Goal: Task Accomplishment & Management: Use online tool/utility

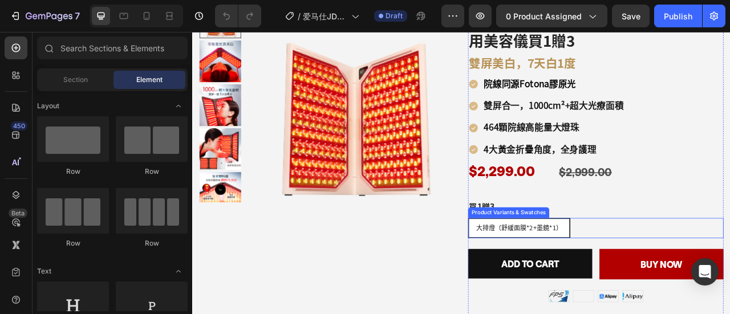
scroll to position [228, 0]
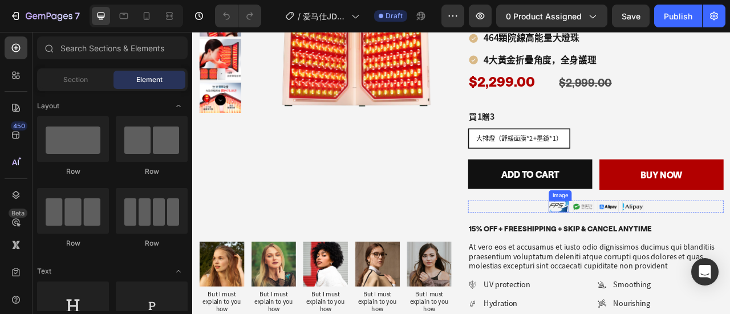
click at [652, 255] on img at bounding box center [659, 254] width 26 height 14
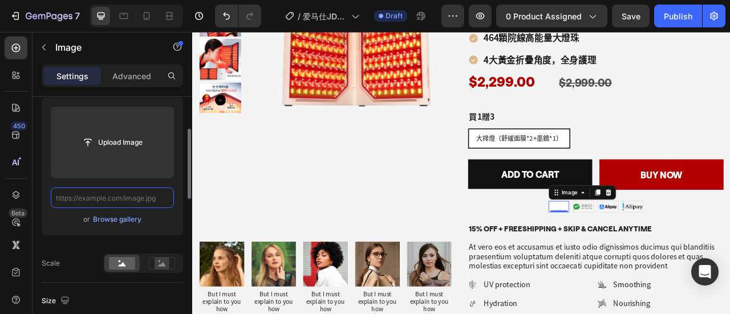
scroll to position [0, 0]
click at [120, 203] on input "text" at bounding box center [112, 198] width 123 height 21
paste input "[URL][DOMAIN_NAME]"
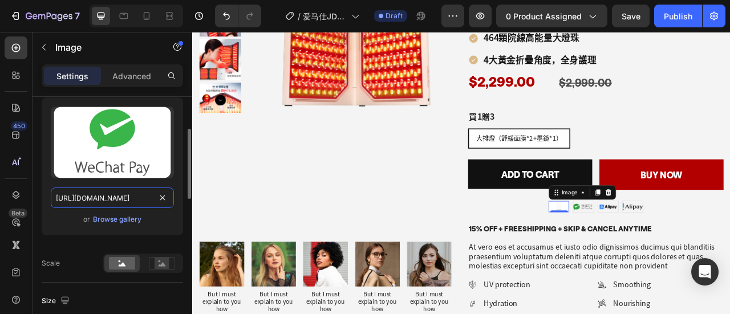
scroll to position [0, 187]
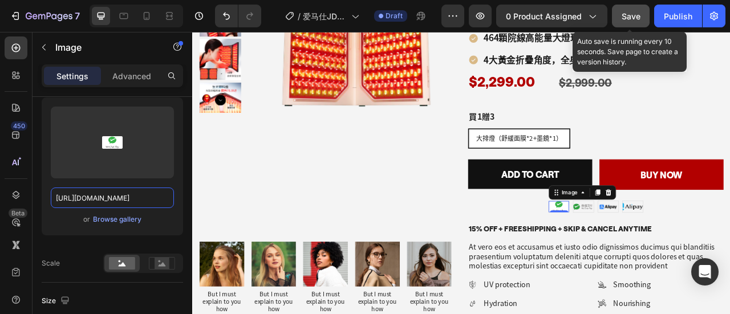
type input "[URL][DOMAIN_NAME]"
click at [644, 13] on button "Save" at bounding box center [631, 16] width 38 height 23
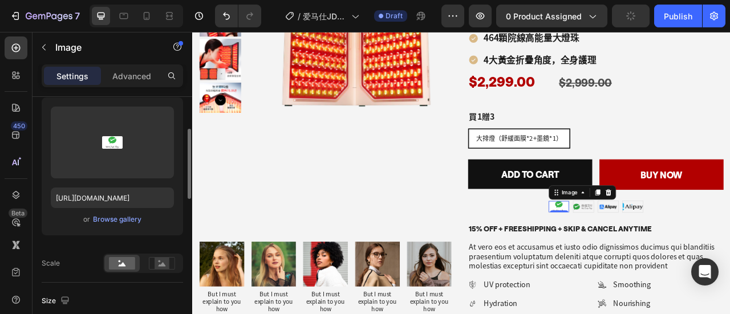
scroll to position [285, 0]
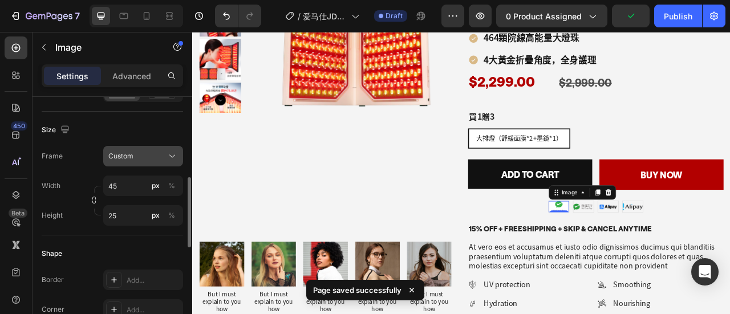
click at [141, 165] on button "Custom" at bounding box center [143, 156] width 80 height 21
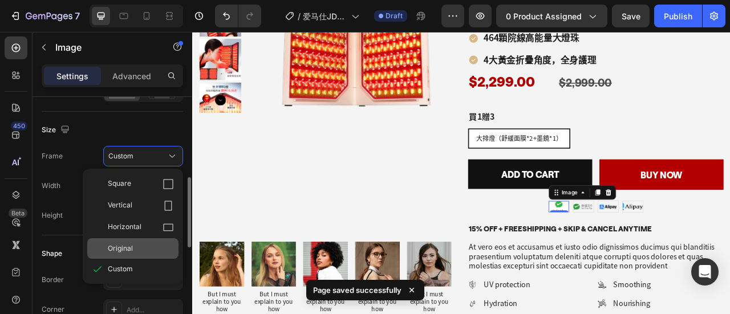
click at [129, 244] on span "Original" at bounding box center [120, 249] width 25 height 10
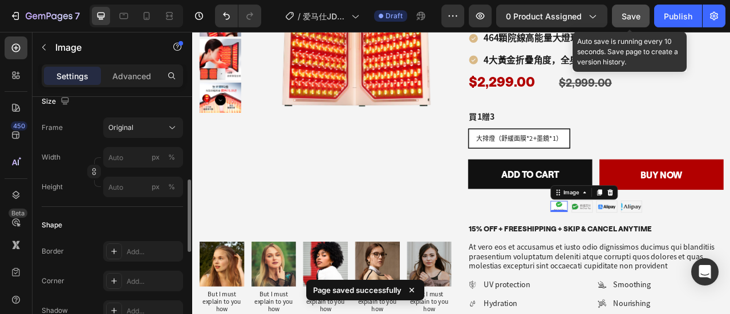
click at [640, 13] on span "Save" at bounding box center [631, 16] width 19 height 10
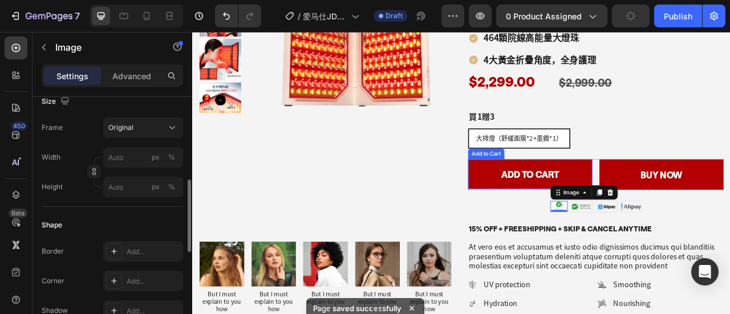
click at [556, 226] on button "Add to cart" at bounding box center [622, 213] width 158 height 38
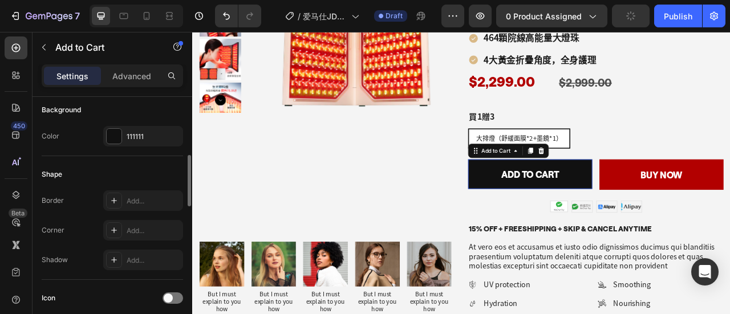
scroll to position [0, 0]
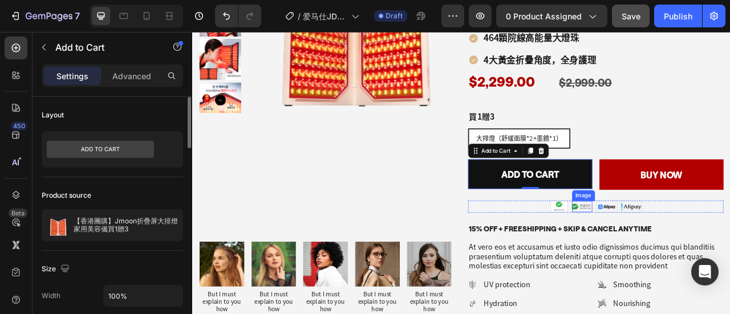
click at [682, 252] on img at bounding box center [689, 254] width 26 height 14
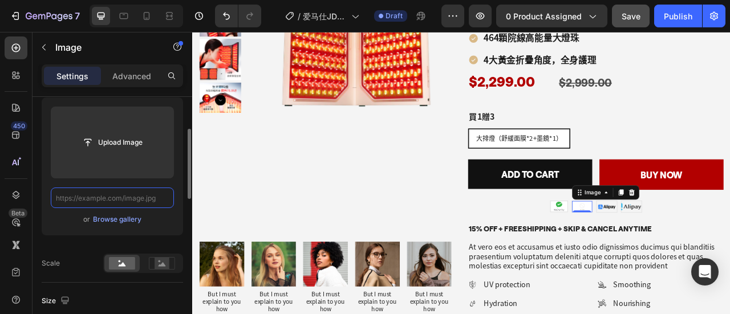
paste input "[URL][DOMAIN_NAME]"
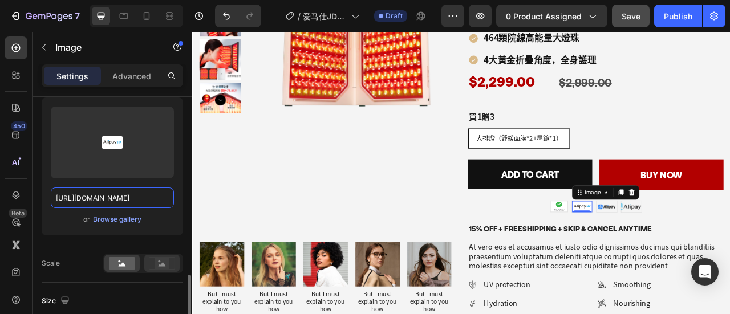
scroll to position [228, 0]
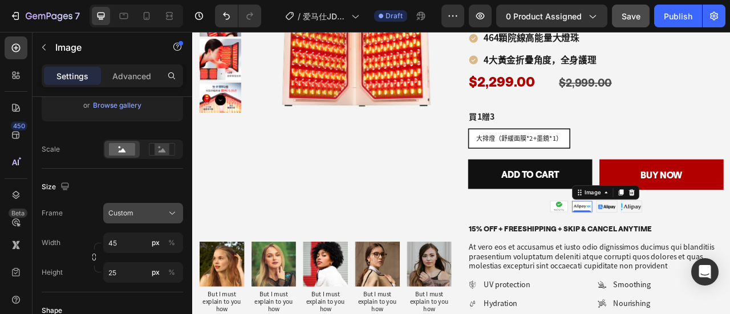
type input "[URL][DOMAIN_NAME]"
click at [130, 208] on span "Custom" at bounding box center [120, 213] width 25 height 10
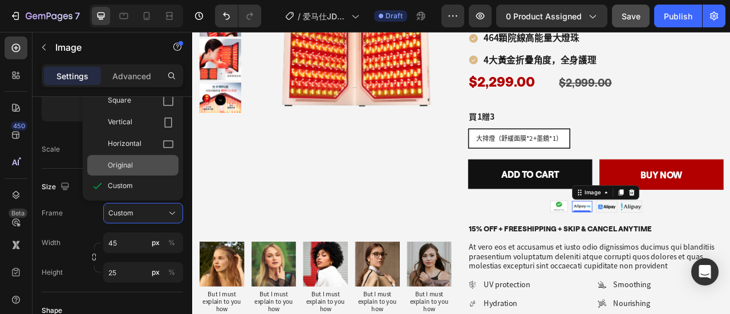
click at [132, 164] on span "Original" at bounding box center [120, 165] width 25 height 10
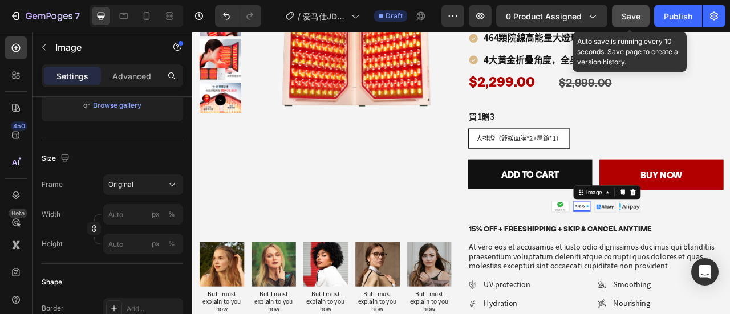
click at [637, 11] on span "Save" at bounding box center [631, 16] width 19 height 10
click at [633, 13] on span "Save" at bounding box center [631, 16] width 19 height 10
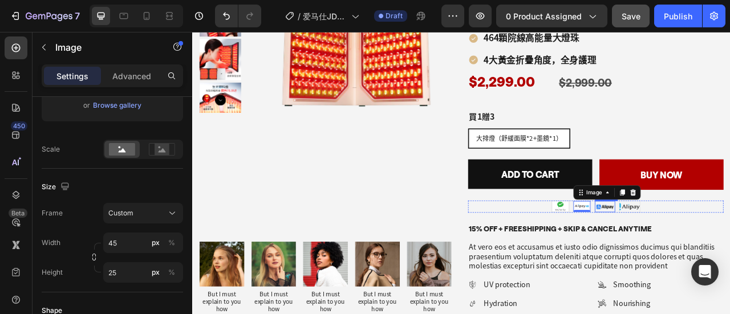
click at [717, 253] on img at bounding box center [718, 254] width 26 height 14
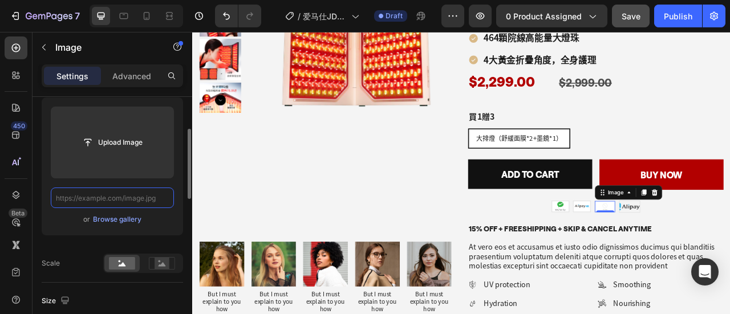
click at [98, 204] on input "text" at bounding box center [112, 198] width 123 height 21
paste input "[URL][DOMAIN_NAME]"
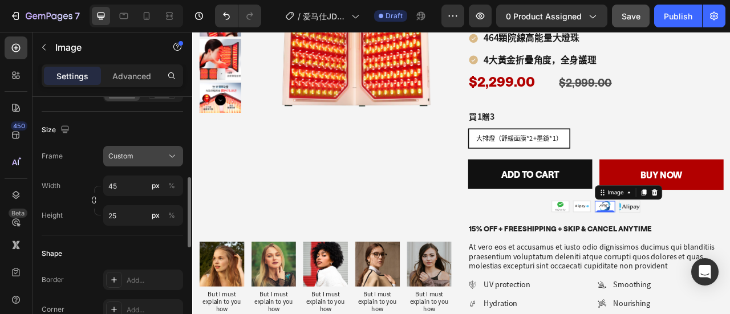
type input "[URL][DOMAIN_NAME]"
click at [137, 159] on div "Custom" at bounding box center [136, 156] width 56 height 10
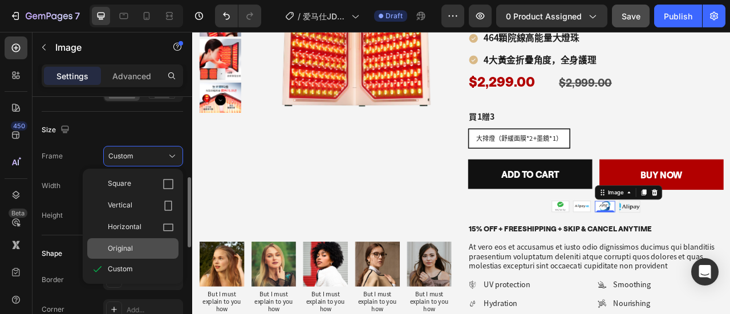
click at [130, 247] on span "Original" at bounding box center [120, 249] width 25 height 10
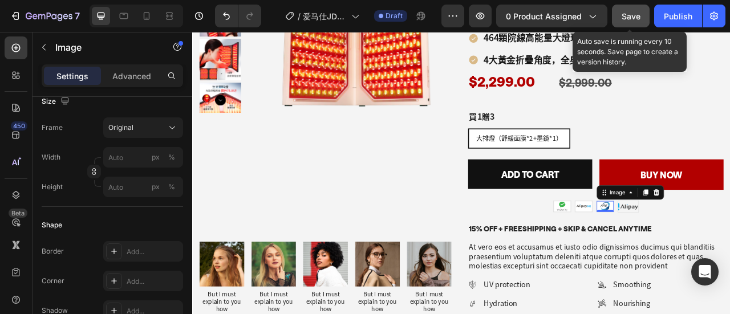
click at [633, 14] on span "Save" at bounding box center [631, 16] width 19 height 10
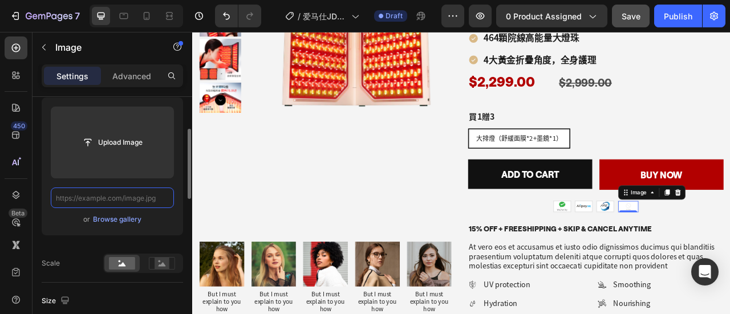
click at [108, 200] on input "text" at bounding box center [112, 198] width 123 height 21
paste input "[URL][DOMAIN_NAME]"
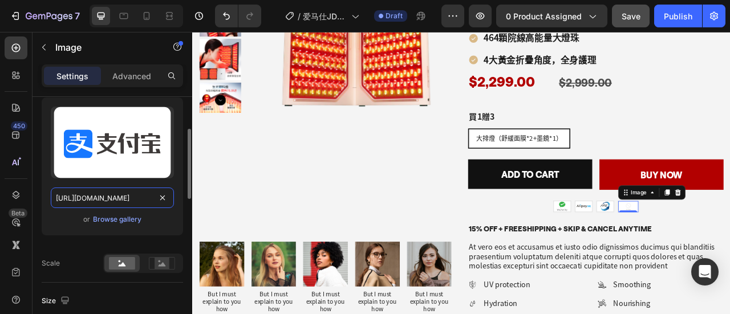
scroll to position [0, 185]
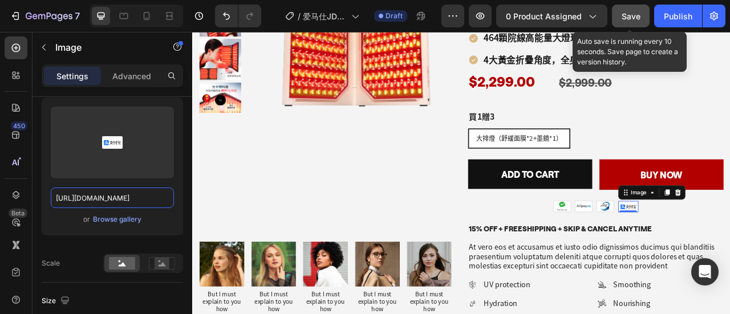
type input "[URL][DOMAIN_NAME]"
click at [634, 12] on span "Save" at bounding box center [631, 16] width 19 height 10
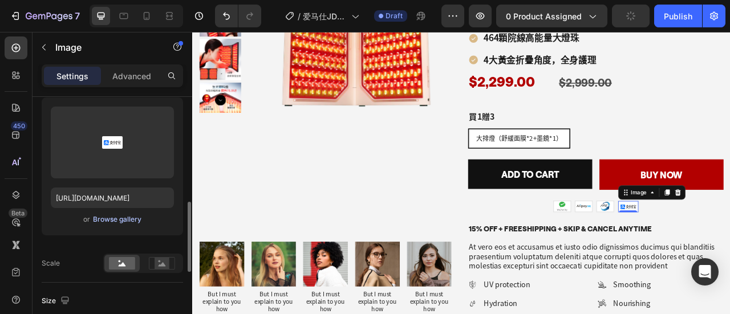
scroll to position [228, 0]
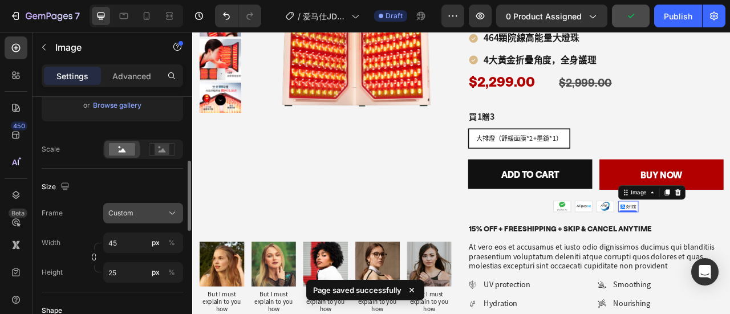
click at [123, 213] on span "Custom" at bounding box center [120, 213] width 25 height 10
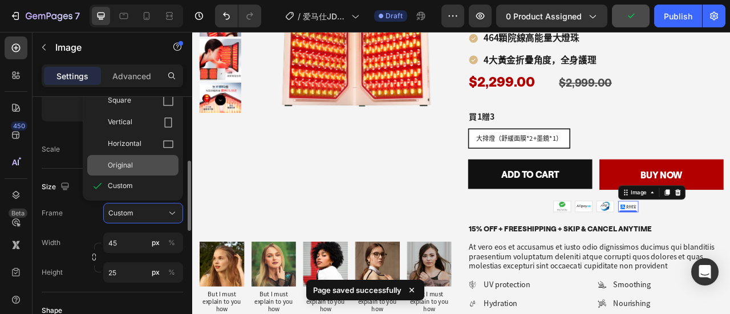
click at [128, 162] on span "Original" at bounding box center [120, 165] width 25 height 10
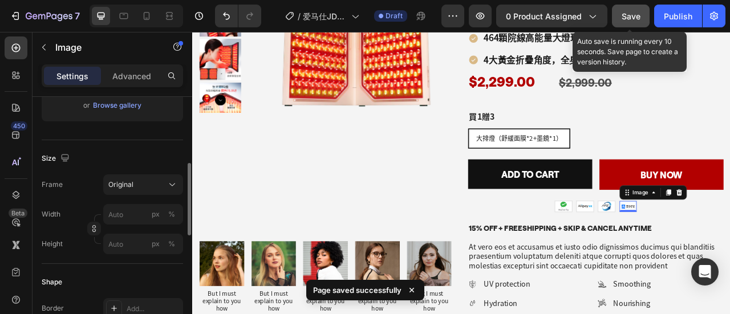
click at [635, 16] on span "Save" at bounding box center [631, 16] width 19 height 10
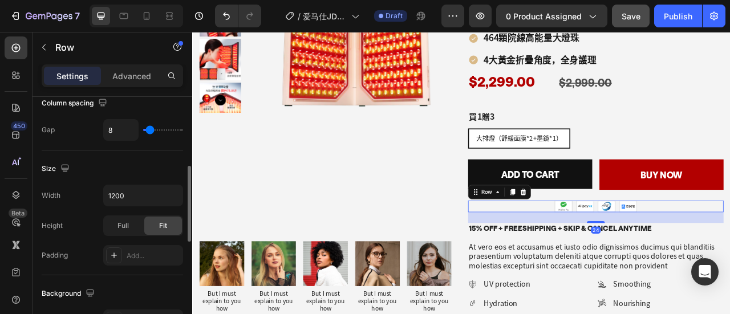
click at [730, 252] on div "Image Image Image Image Row 24" at bounding box center [705, 254] width 325 height 15
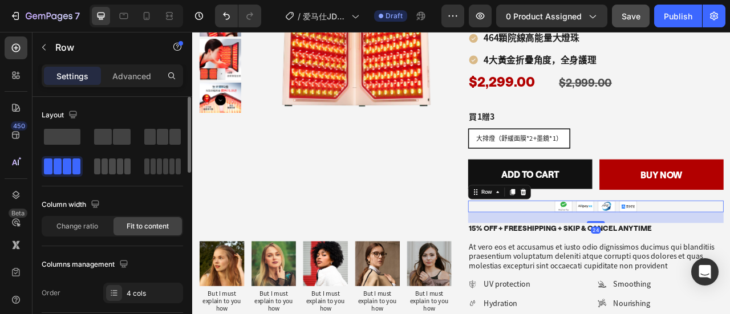
click at [113, 171] on span at bounding box center [112, 167] width 6 height 16
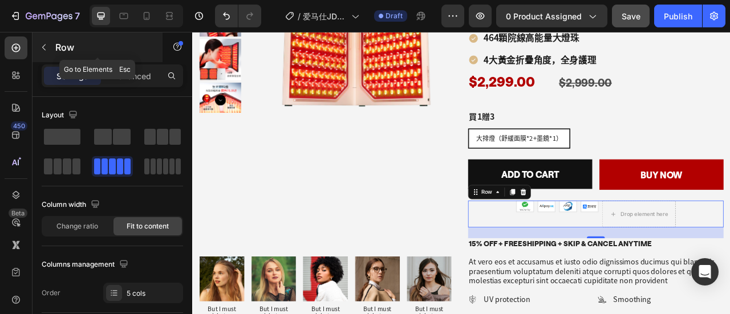
click at [47, 46] on icon "button" at bounding box center [43, 47] width 9 height 9
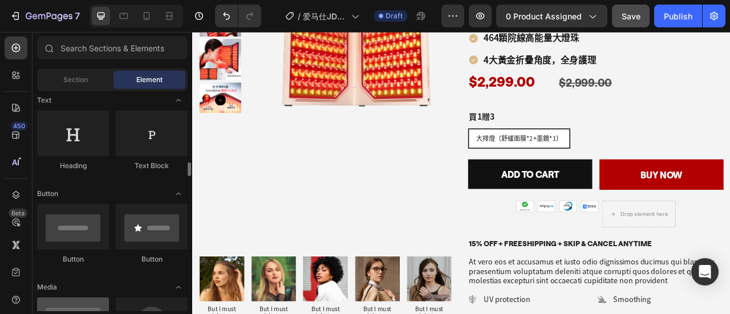
scroll to position [228, 0]
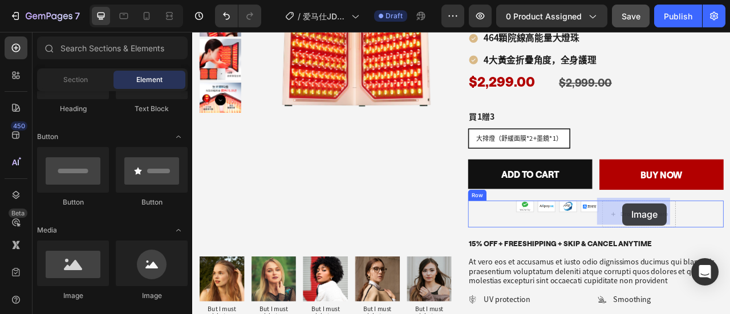
drag, startPoint x: 262, startPoint y: 305, endPoint x: 740, endPoint y: 251, distance: 480.2
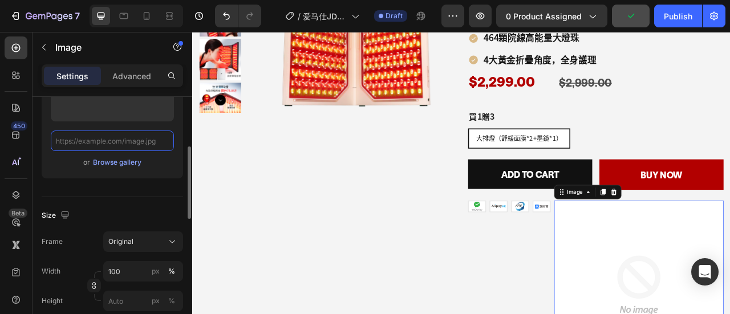
scroll to position [0, 0]
click at [112, 143] on input "text" at bounding box center [112, 141] width 123 height 21
paste input "[URL][DOMAIN_NAME]"
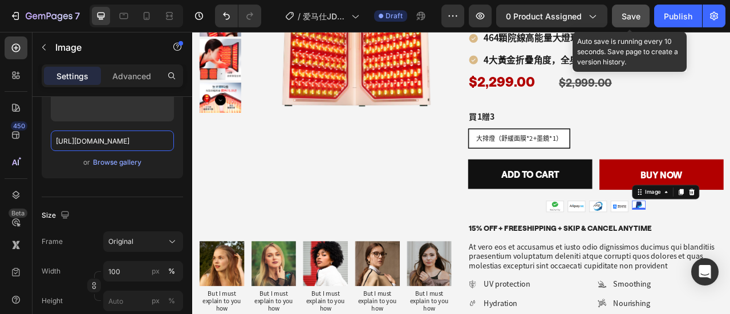
type input "[URL][DOMAIN_NAME]"
click at [632, 22] on button "Save" at bounding box center [631, 16] width 38 height 23
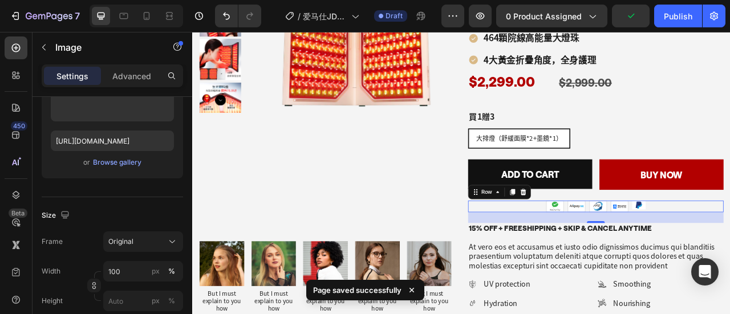
click at [730, 247] on div "Image Image Image Image Image Row 0" at bounding box center [705, 254] width 325 height 15
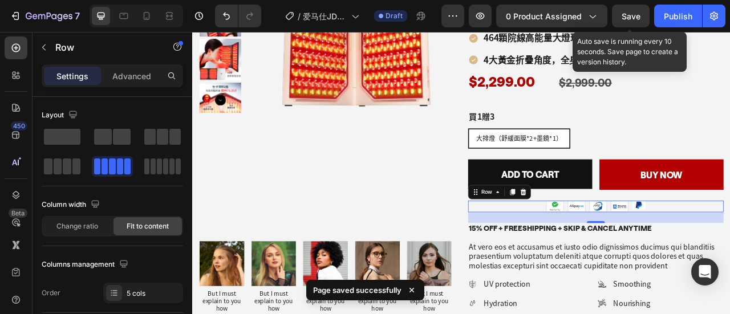
click at [637, 13] on span "Save" at bounding box center [631, 16] width 19 height 10
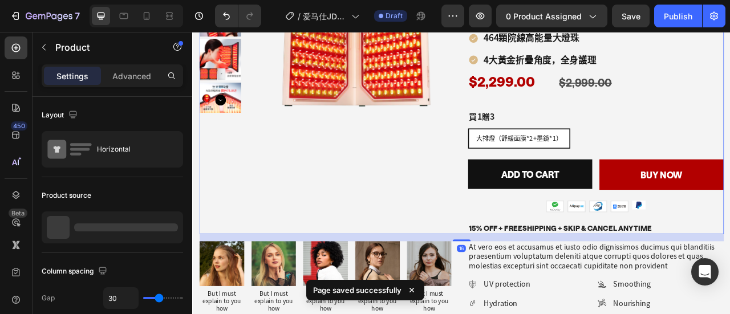
click at [500, 238] on div "Product Images" at bounding box center [363, 81] width 325 height 417
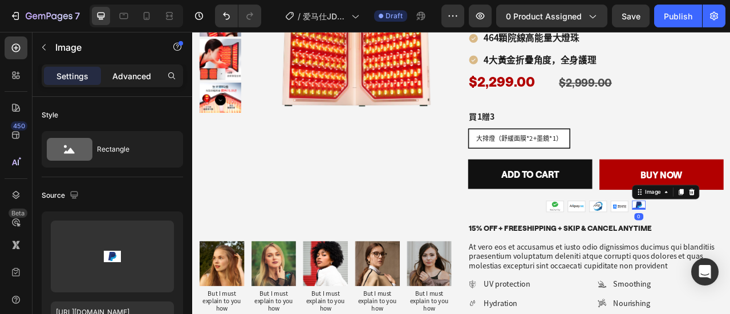
click at [137, 70] on p "Advanced" at bounding box center [131, 76] width 39 height 12
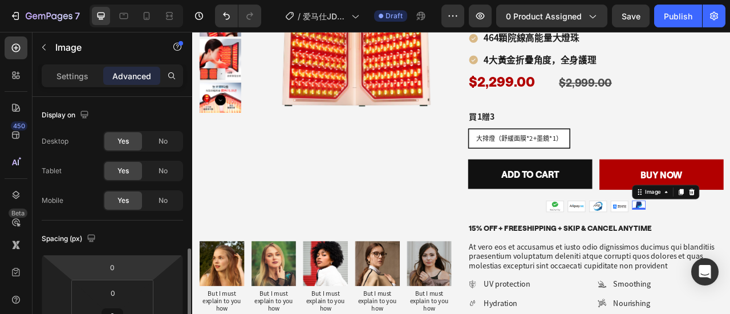
scroll to position [171, 0]
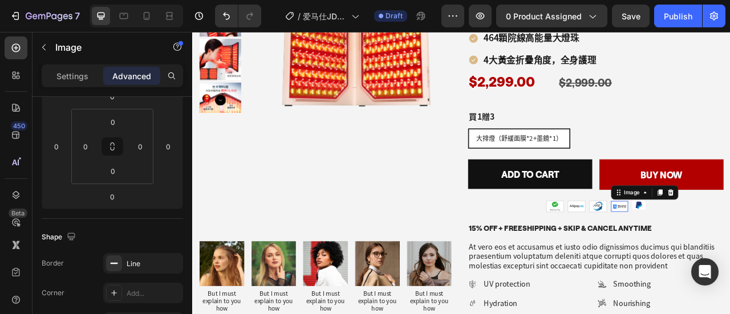
click at [730, 247] on img at bounding box center [736, 254] width 22 height 14
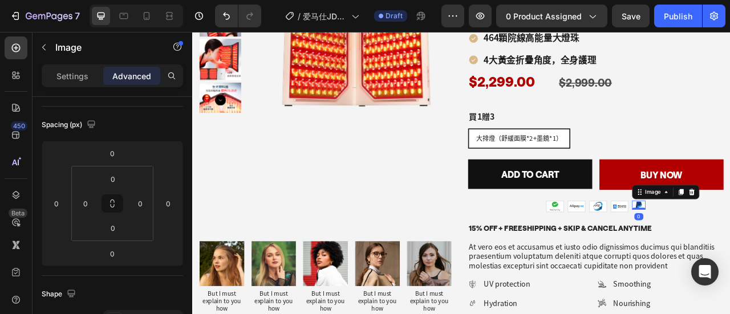
type input "5"
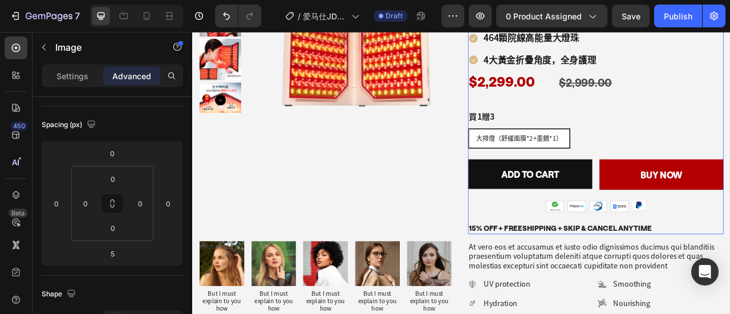
click at [552, 237] on div "Hot Sale Text Block 【香港團購】Jmoon折疊屏大排燈家用美容儀⁠買1贈3 Product Title 雙屏美白，7天白1度 Headin…" at bounding box center [705, 81] width 325 height 417
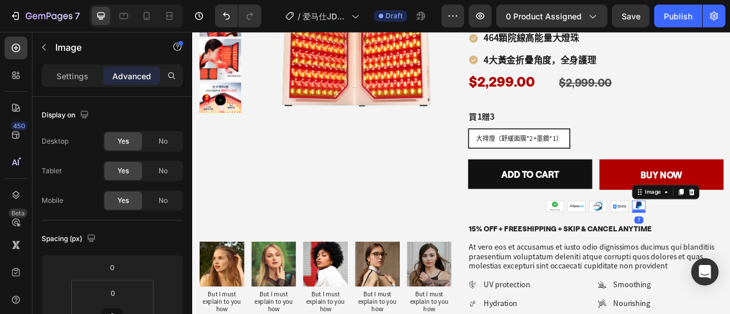
type input "7"
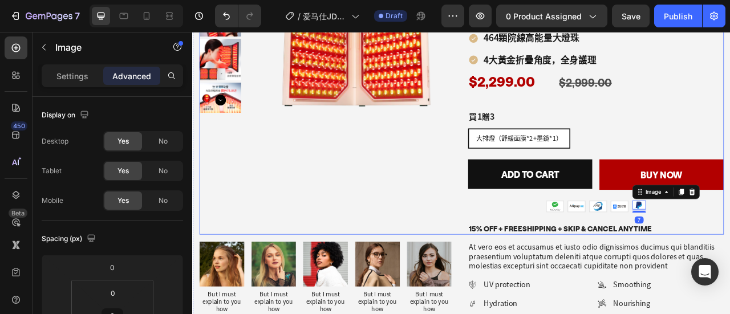
click at [449, 225] on div "Product Images" at bounding box center [363, 81] width 325 height 417
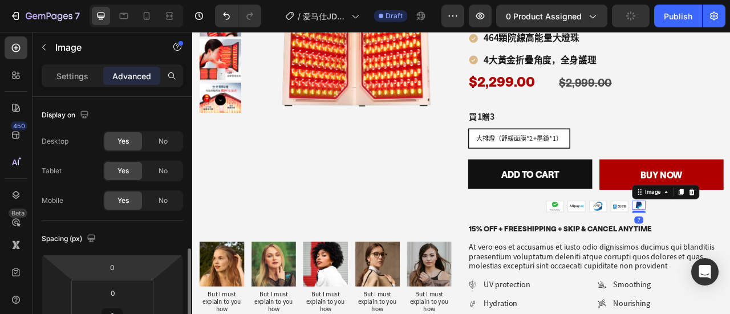
scroll to position [114, 0]
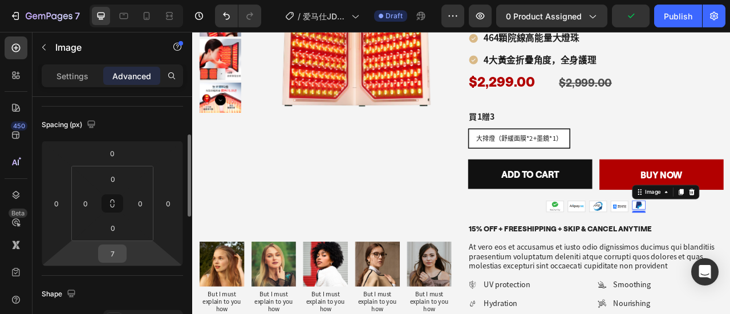
click at [119, 251] on input "7" at bounding box center [112, 253] width 23 height 17
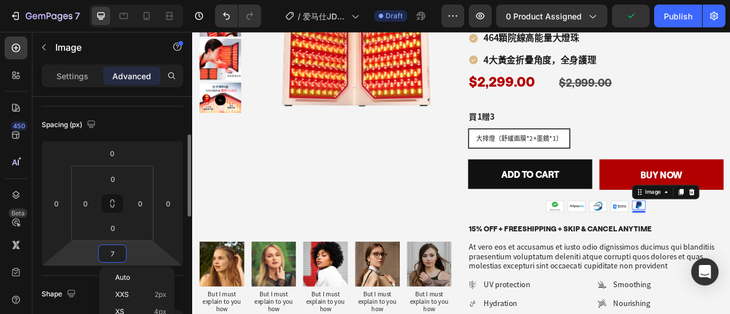
type input "0"
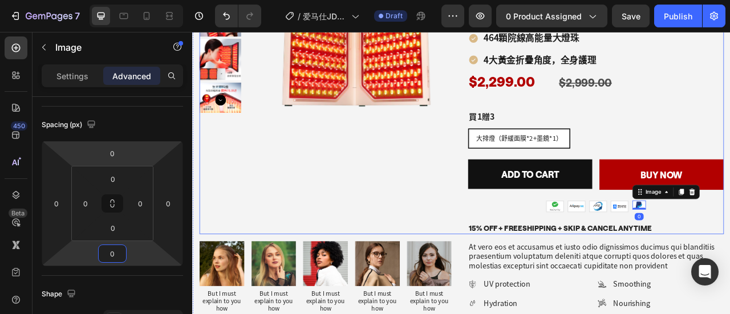
click at [491, 230] on div "Product Images" at bounding box center [363, 81] width 325 height 417
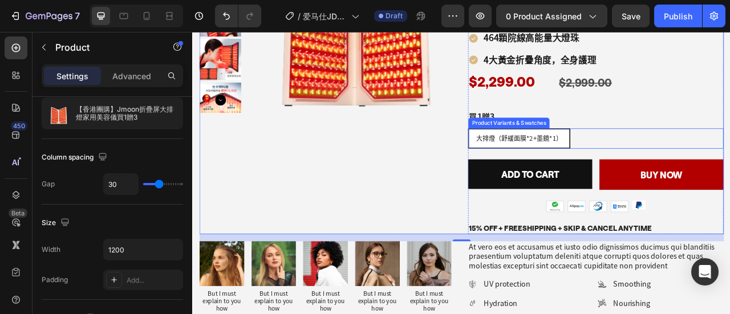
scroll to position [0, 0]
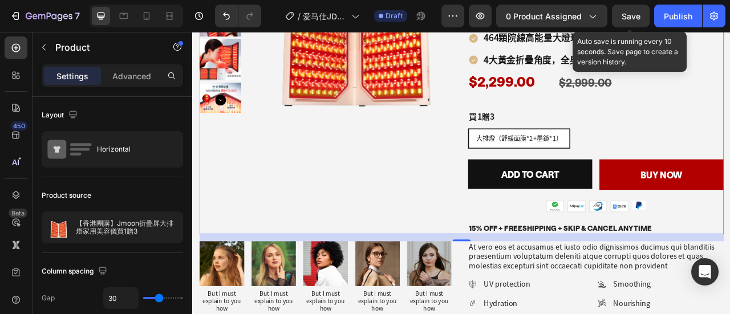
click at [636, 17] on span "Save" at bounding box center [631, 16] width 19 height 10
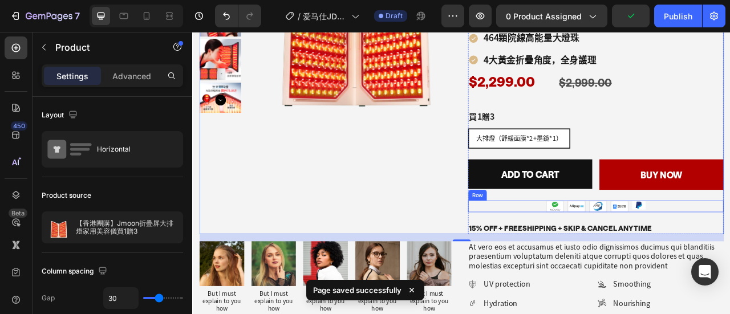
click at [730, 250] on div "Image Image Image Image Image Row" at bounding box center [705, 254] width 325 height 15
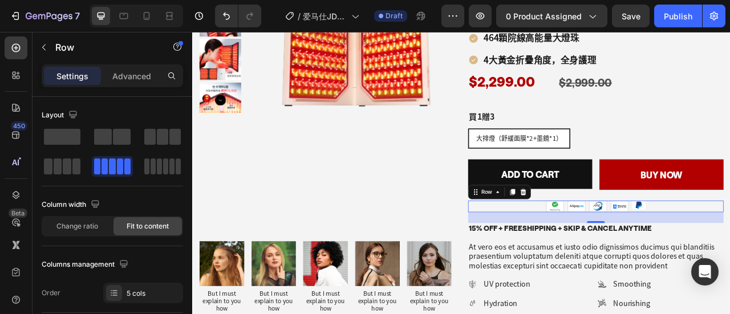
click at [730, 252] on div "Image Image Image Image Image Row 24" at bounding box center [705, 254] width 325 height 15
drag, startPoint x: 171, startPoint y: 166, endPoint x: 633, endPoint y: 156, distance: 462.3
click at [176, 166] on span at bounding box center [178, 167] width 5 height 16
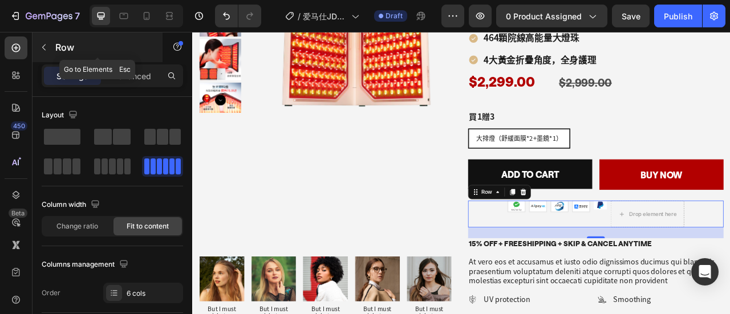
click at [45, 50] on icon "button" at bounding box center [43, 47] width 9 height 9
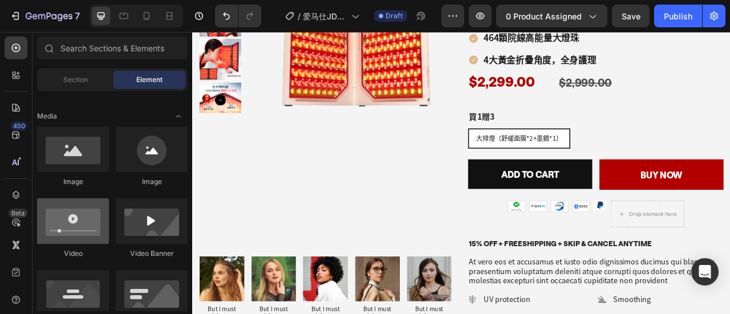
scroll to position [285, 0]
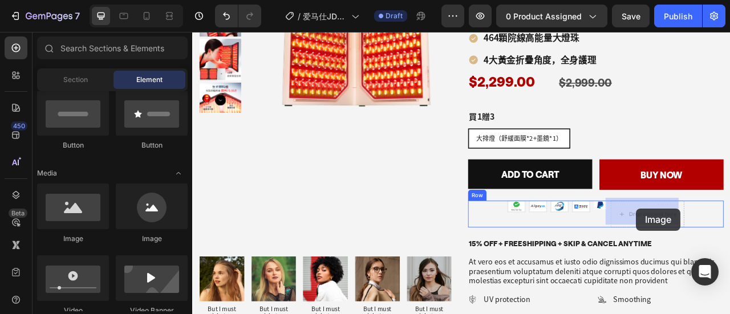
drag, startPoint x: 289, startPoint y: 243, endPoint x: 757, endPoint y: 257, distance: 468.7
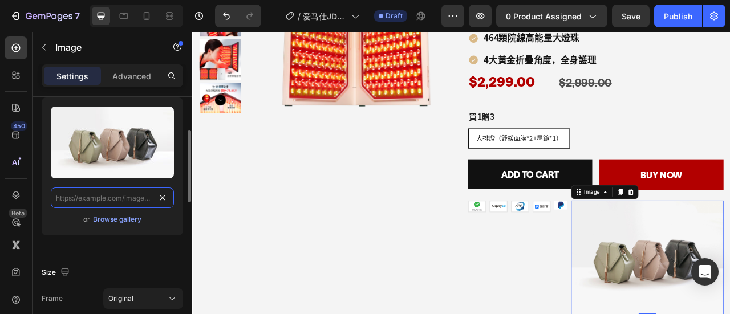
scroll to position [0, 0]
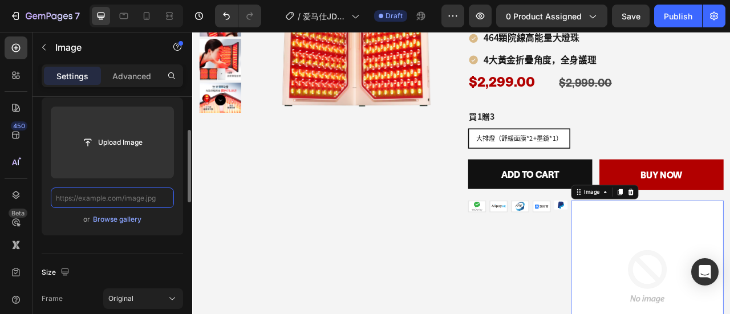
click at [110, 204] on input "text" at bounding box center [112, 198] width 123 height 21
paste input "[URL][DOMAIN_NAME]"
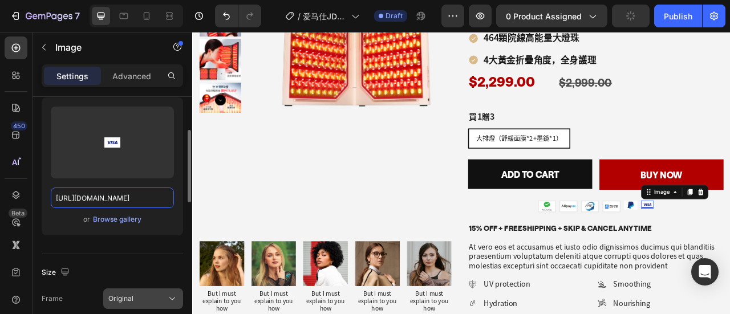
scroll to position [228, 0]
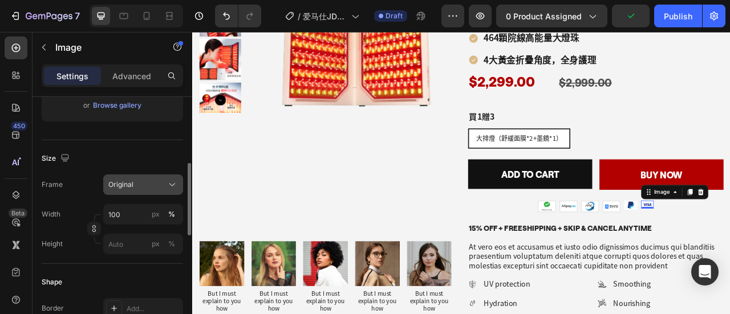
type input "[URL][DOMAIN_NAME]"
click at [132, 181] on span "Original" at bounding box center [120, 185] width 25 height 10
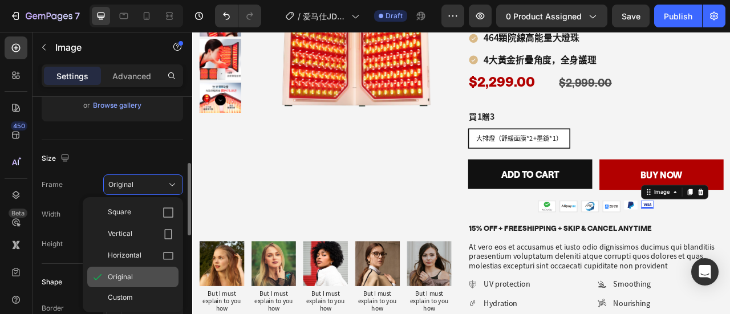
click at [123, 277] on span "Original" at bounding box center [120, 277] width 25 height 10
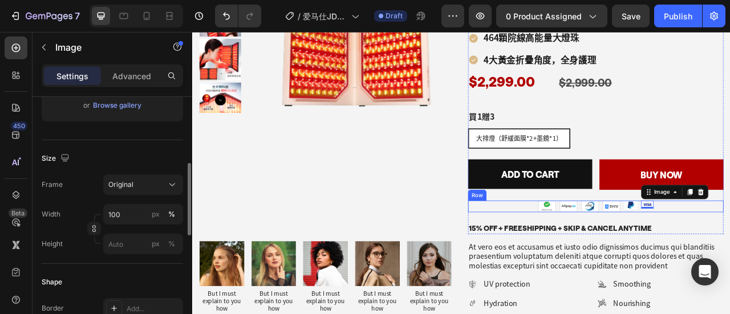
click at [581, 247] on div "Image Image Image Image Image Image 0 Row" at bounding box center [705, 254] width 325 height 15
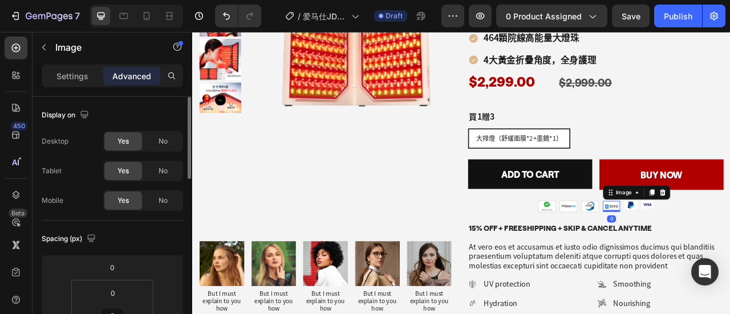
click at [721, 253] on img at bounding box center [726, 254] width 22 height 14
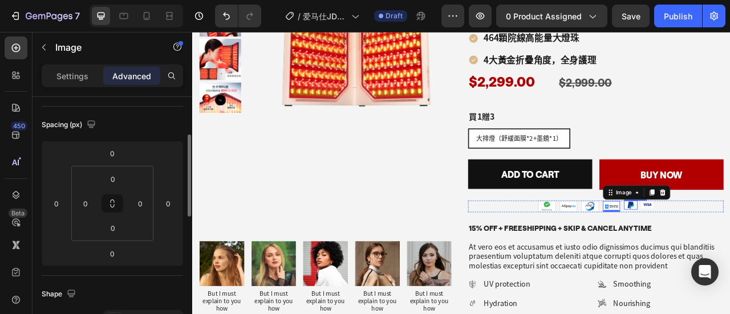
click at [77, 73] on p "Settings" at bounding box center [72, 76] width 32 height 12
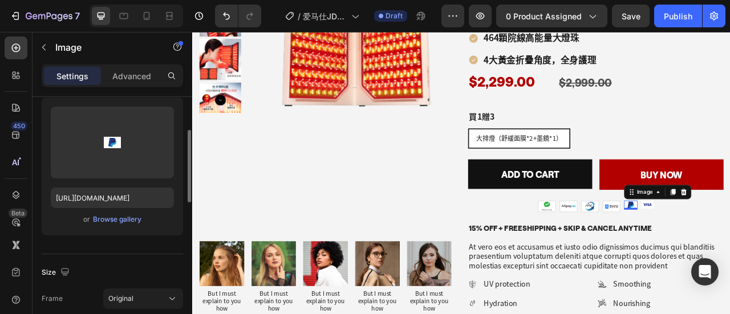
scroll to position [228, 0]
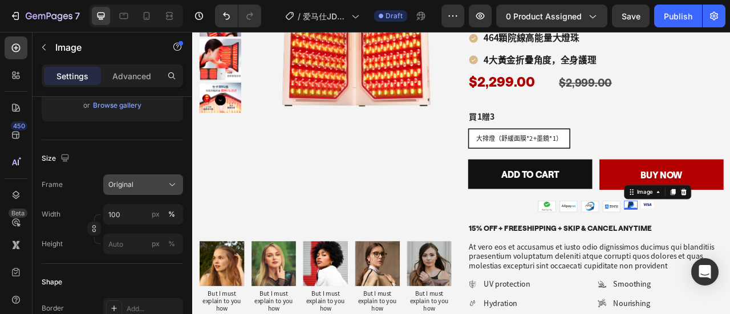
drag, startPoint x: 96, startPoint y: 227, endPoint x: 107, endPoint y: 222, distance: 12.3
click at [96, 229] on icon "button" at bounding box center [93, 230] width 3 height 3
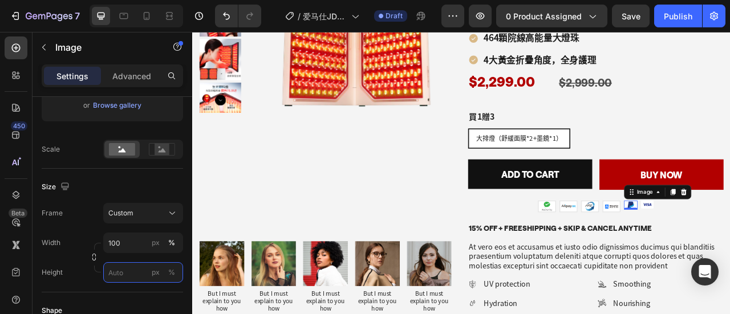
click at [131, 268] on input "px %" at bounding box center [143, 272] width 80 height 21
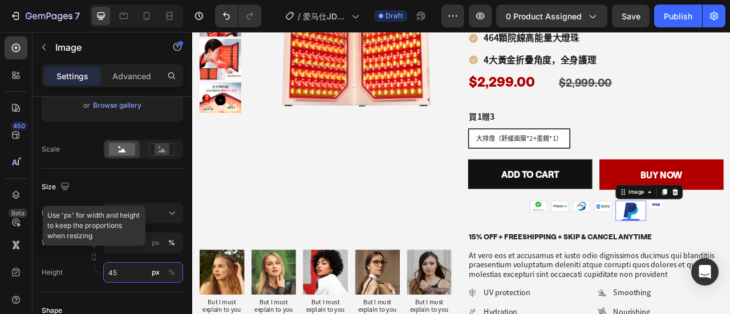
drag, startPoint x: 120, startPoint y: 270, endPoint x: 97, endPoint y: 269, distance: 23.4
click at [97, 269] on div "Width 100 px % Height 45 px % Use 'px' for width and height to keep the proport…" at bounding box center [113, 258] width 142 height 50
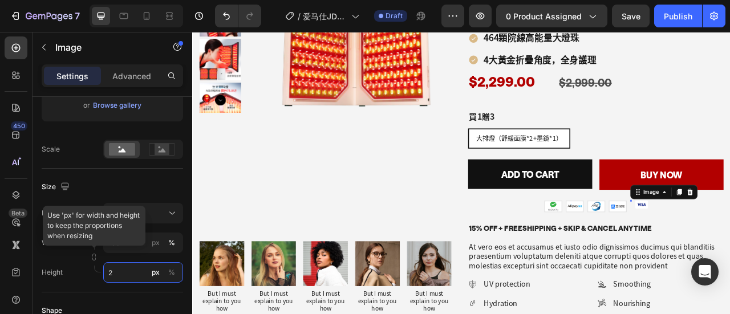
type input "25"
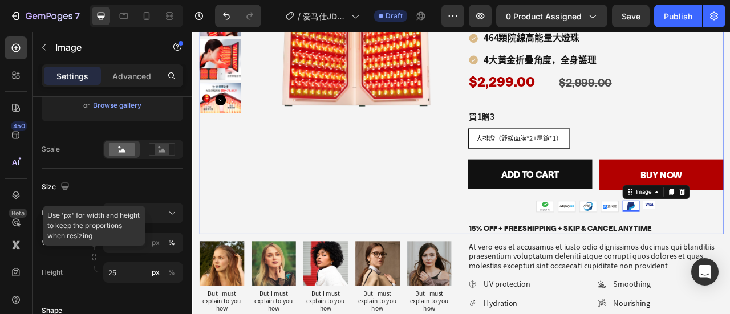
click at [393, 226] on div "Product Images" at bounding box center [363, 81] width 325 height 417
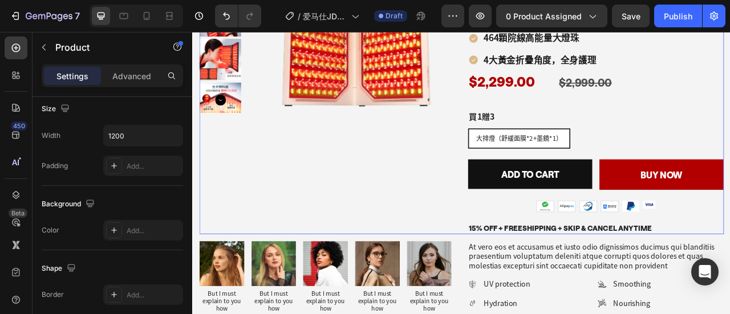
scroll to position [0, 0]
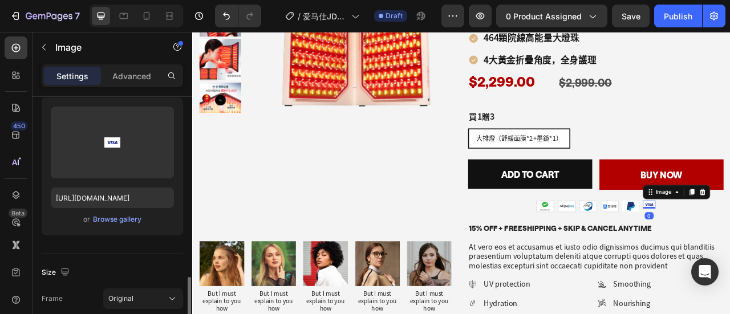
scroll to position [228, 0]
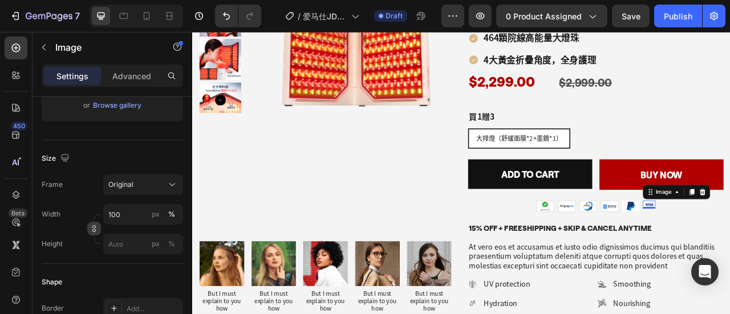
click at [92, 229] on icon "button" at bounding box center [93, 230] width 3 height 3
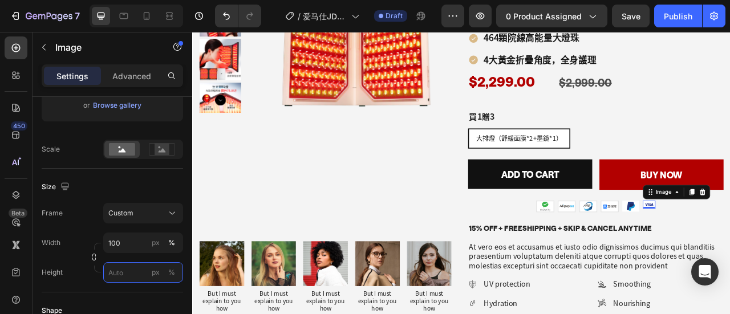
click at [118, 269] on input "px %" at bounding box center [143, 272] width 80 height 21
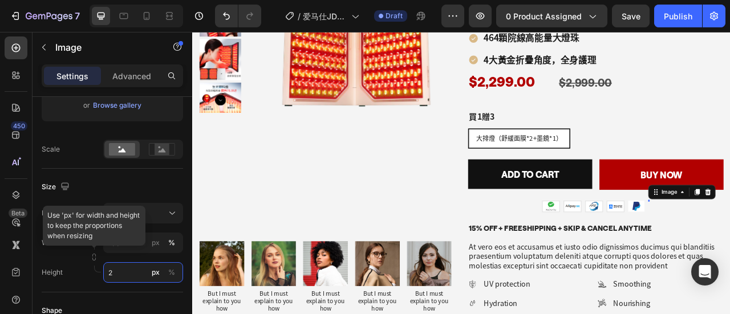
type input "25"
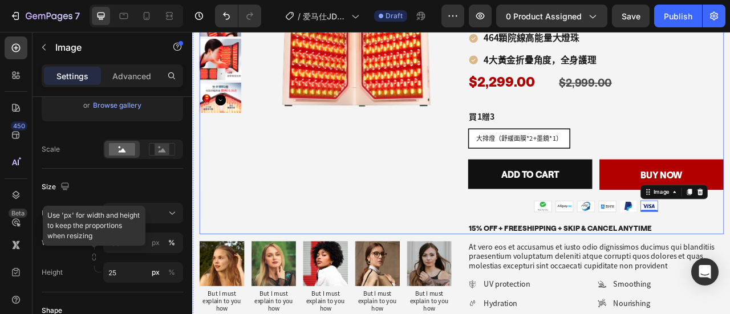
click at [505, 225] on div "Product Images" at bounding box center [363, 81] width 325 height 417
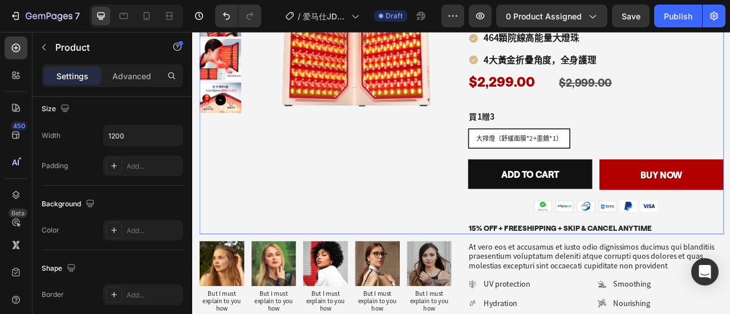
scroll to position [0, 0]
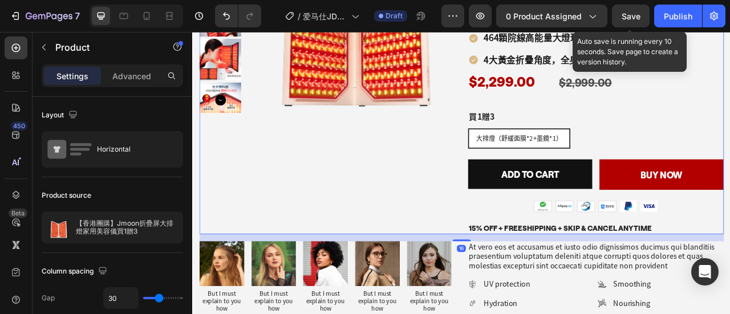
click at [638, 13] on span "Save" at bounding box center [631, 16] width 19 height 10
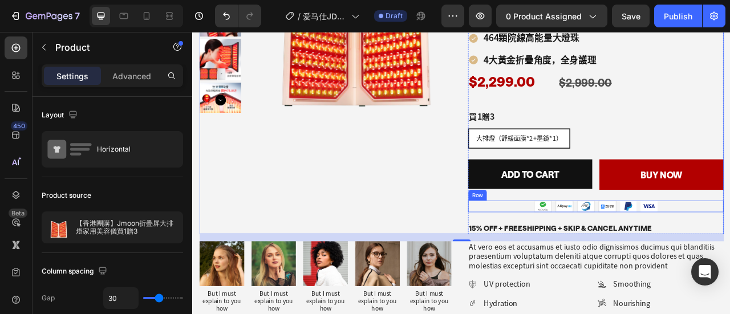
click at [730, 251] on div "Image Image Image Image Image Image Row" at bounding box center [705, 254] width 325 height 15
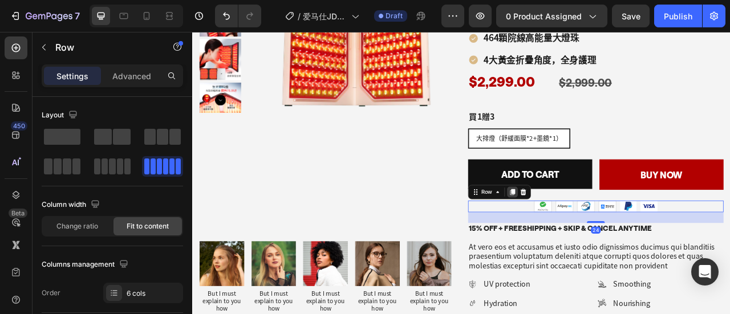
click at [597, 232] on icon at bounding box center [600, 236] width 6 height 8
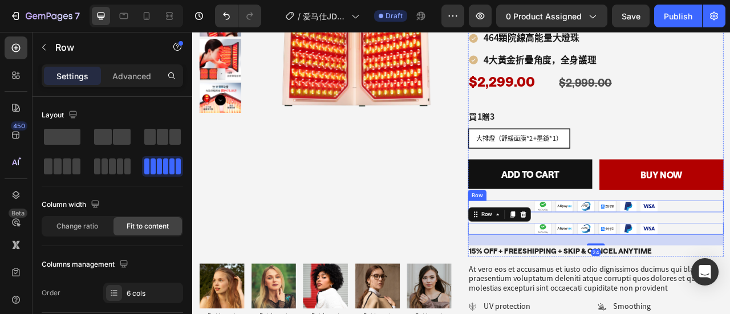
click at [730, 248] on div "Image Image Image Image Image Image Row" at bounding box center [705, 254] width 325 height 15
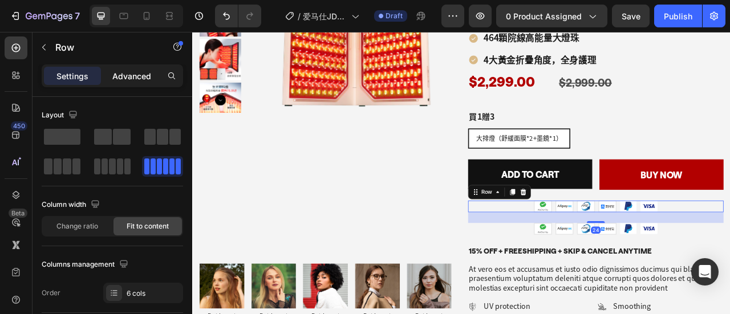
click at [138, 76] on p "Advanced" at bounding box center [131, 76] width 39 height 12
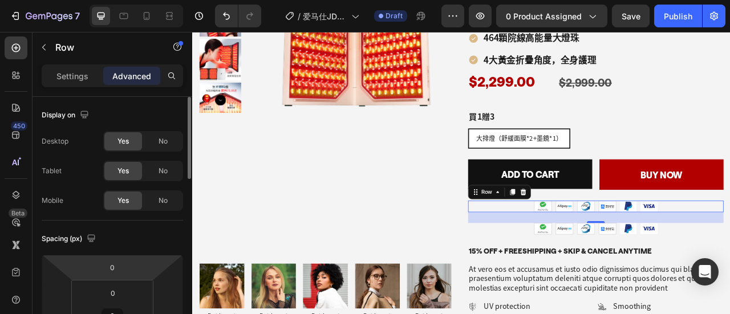
scroll to position [171, 0]
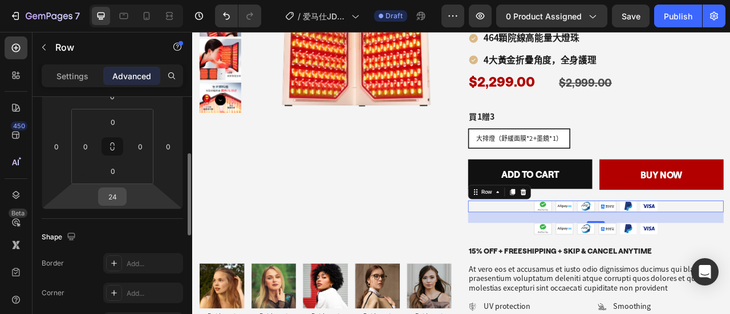
click at [119, 196] on input "24" at bounding box center [112, 196] width 23 height 17
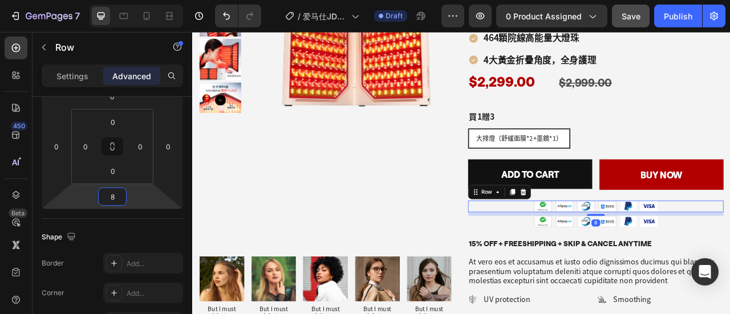
type input "8"
click at [633, 7] on button "Save" at bounding box center [631, 16] width 38 height 23
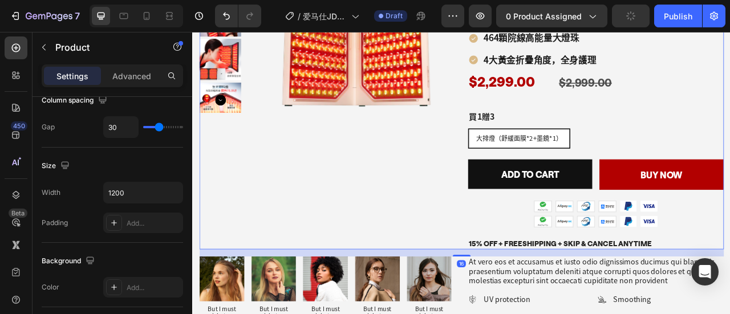
click at [403, 189] on div "Product Images" at bounding box center [363, 91] width 325 height 436
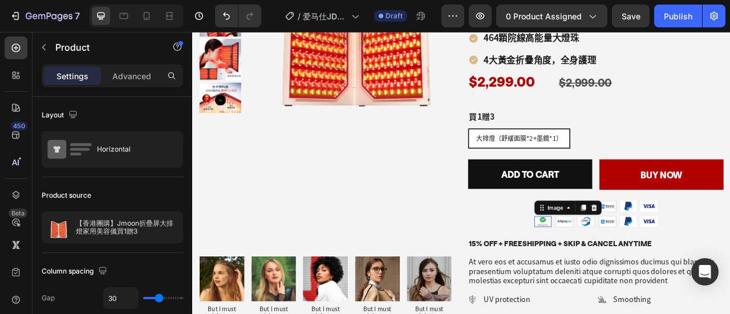
click at [638, 271] on img at bounding box center [639, 273] width 22 height 14
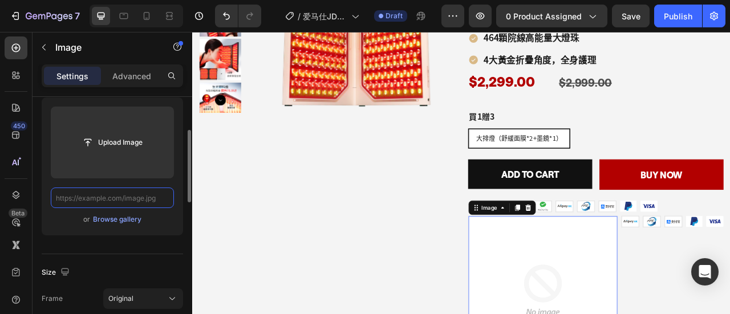
click at [103, 204] on input "text" at bounding box center [112, 198] width 123 height 21
paste input "[URL][DOMAIN_NAME]"
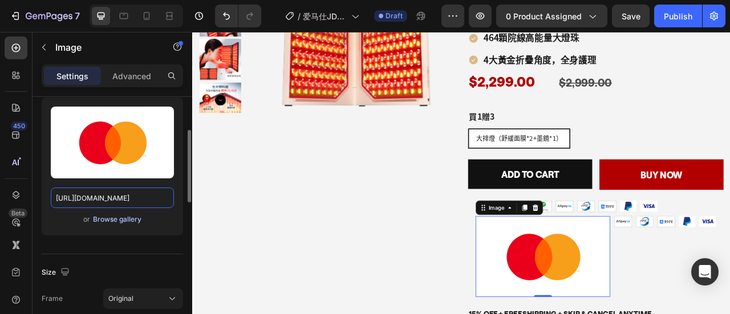
scroll to position [285, 0]
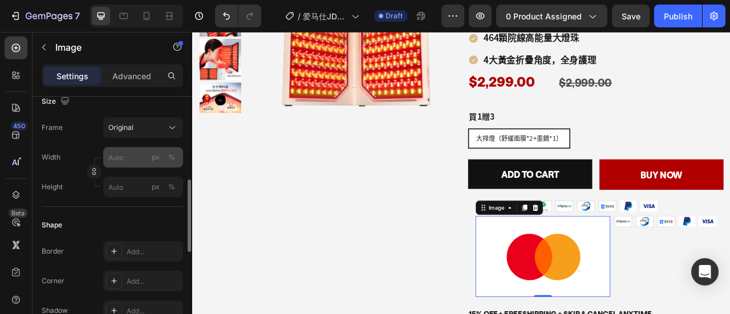
type input "[URL][DOMAIN_NAME]"
click at [121, 159] on input "px %" at bounding box center [143, 157] width 80 height 21
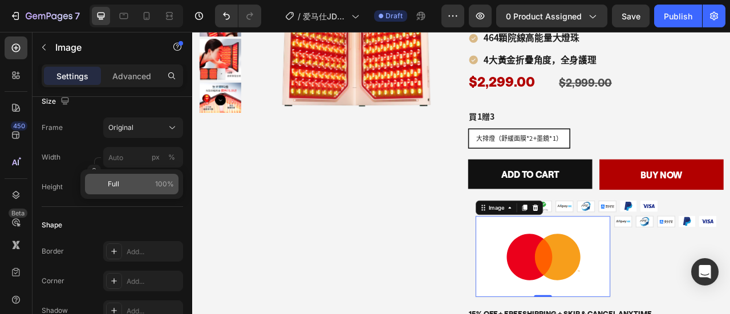
click at [108, 183] on span "Full" at bounding box center [113, 184] width 11 height 10
type input "100"
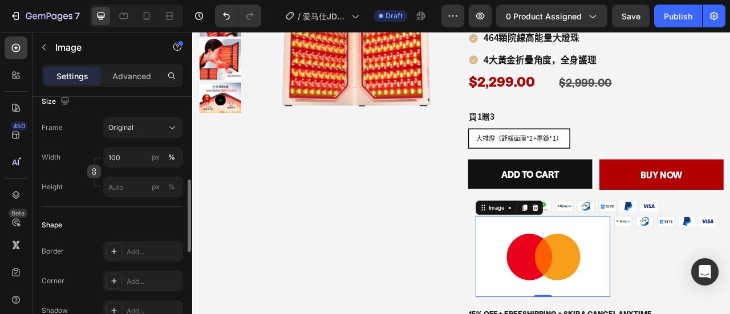
click at [94, 172] on icon "button" at bounding box center [94, 171] width 1 height 3
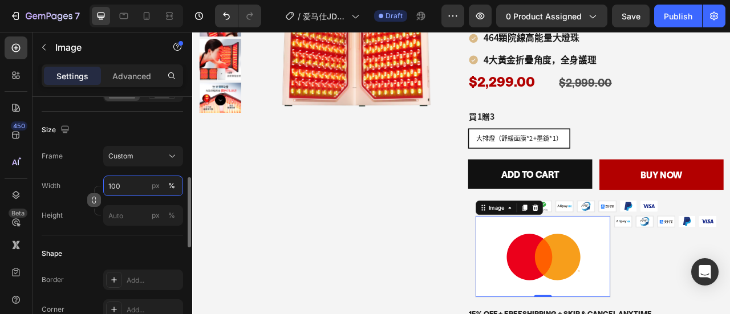
click at [123, 185] on input "100" at bounding box center [143, 186] width 80 height 21
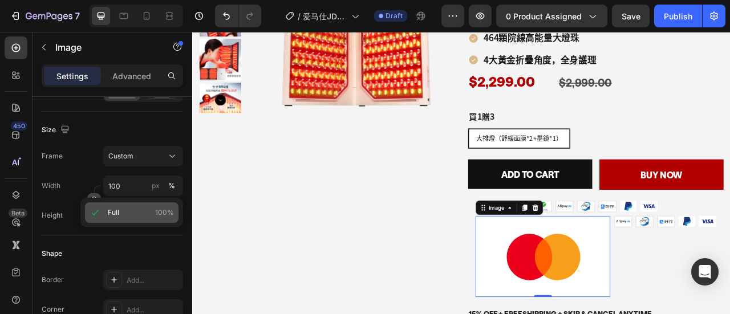
click at [127, 216] on p "Full 100%" at bounding box center [141, 213] width 66 height 10
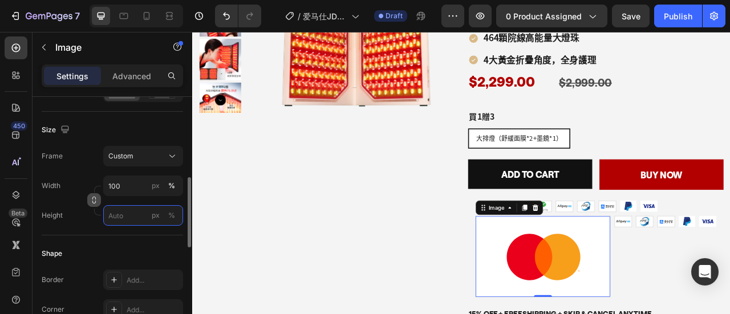
click at [126, 215] on input "px %" at bounding box center [143, 215] width 80 height 21
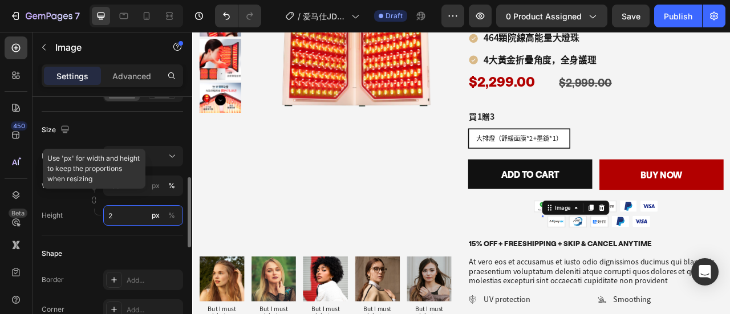
type input "25"
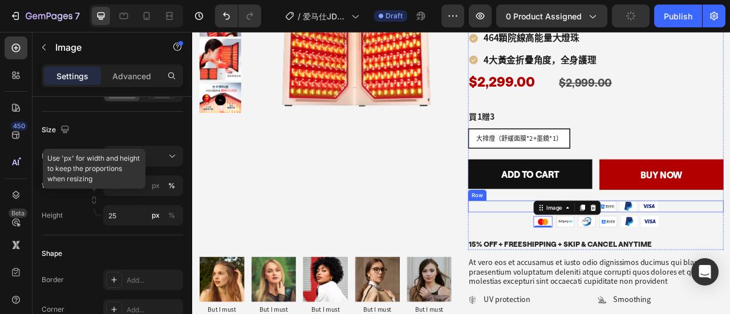
click at [581, 256] on div "Image Image Image Image Image Image Row" at bounding box center [705, 254] width 325 height 15
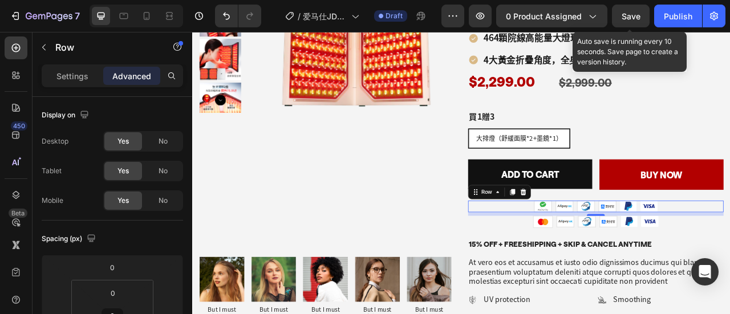
click at [636, 15] on span "Save" at bounding box center [631, 16] width 19 height 10
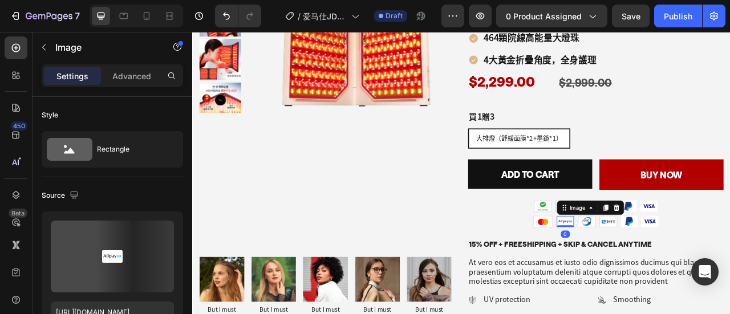
click at [666, 270] on img at bounding box center [667, 273] width 22 height 14
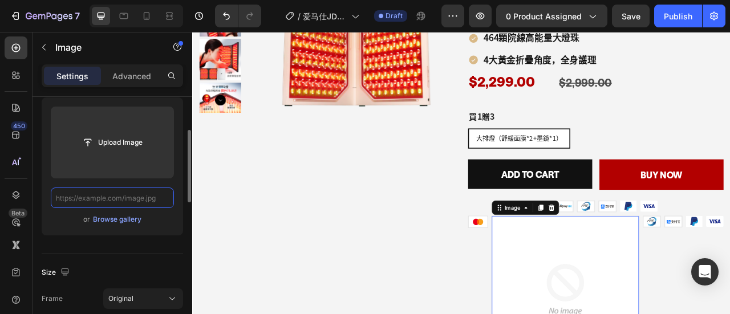
click at [104, 197] on input "text" at bounding box center [112, 198] width 123 height 21
paste input "[URL][DOMAIN_NAME]"
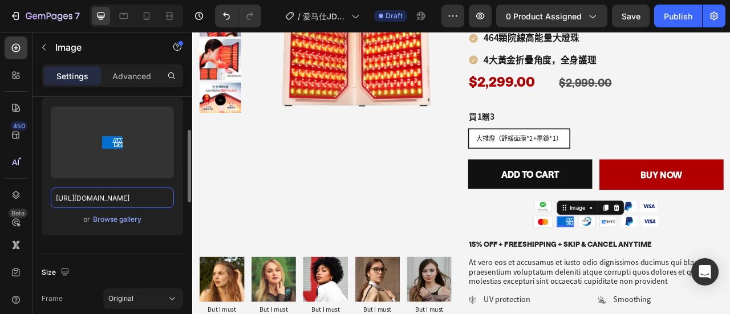
scroll to position [285, 0]
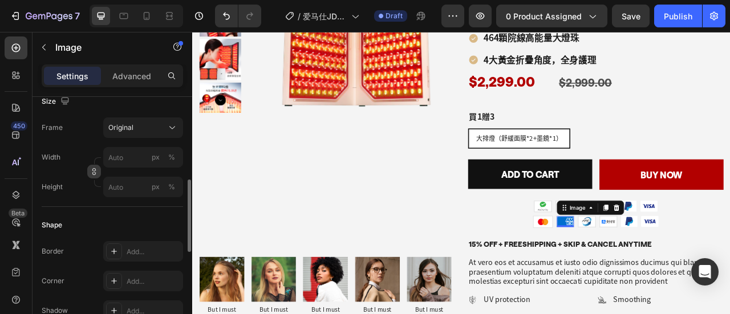
type input "[URL][DOMAIN_NAME]"
click at [95, 171] on icon "button" at bounding box center [94, 172] width 8 height 8
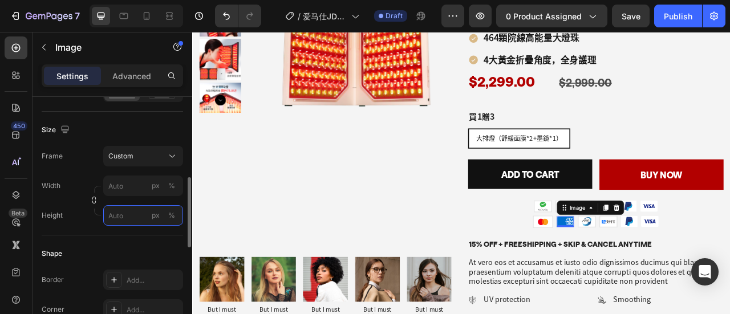
click at [121, 213] on input "px %" at bounding box center [143, 215] width 80 height 21
type input "25"
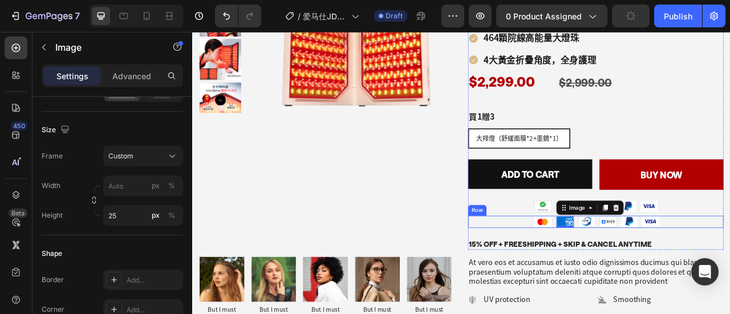
click at [730, 278] on div "Hot Sale Text Block 【香港團購】Jmoon折疊屏大排燈家用美容儀⁠買1贈3 Product Title 雙屏美白，7天白1度 Headin…" at bounding box center [705, 91] width 325 height 437
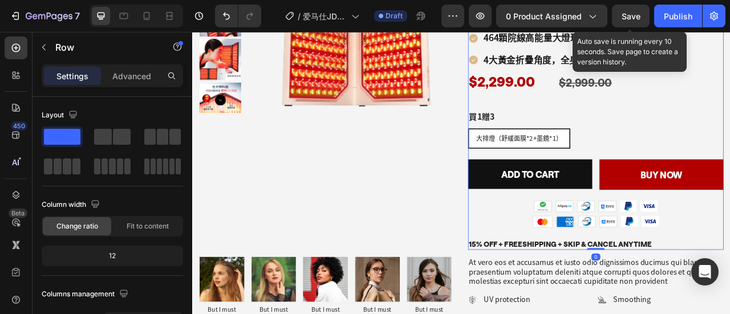
click at [629, 15] on span "Save" at bounding box center [631, 16] width 19 height 10
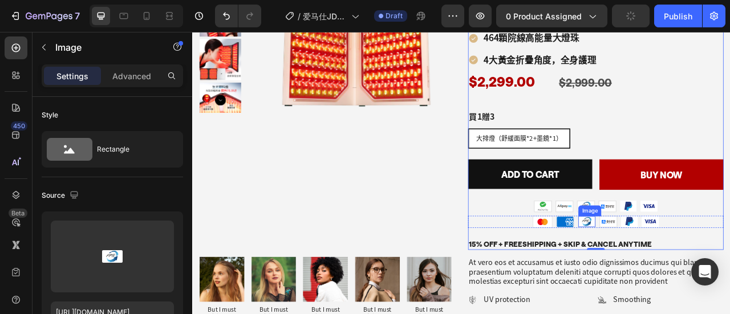
click at [685, 273] on img at bounding box center [695, 273] width 22 height 14
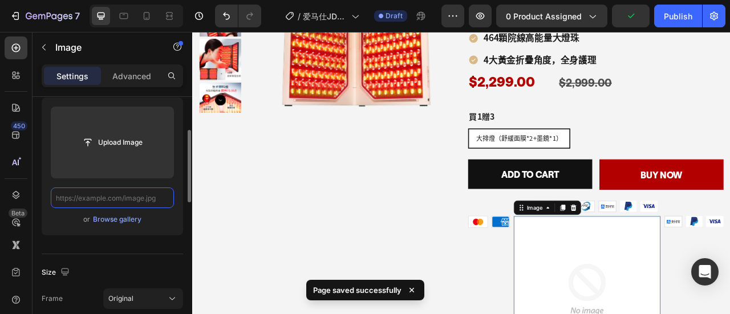
click at [90, 199] on input "text" at bounding box center [112, 198] width 123 height 21
paste input "[URL][DOMAIN_NAME]"
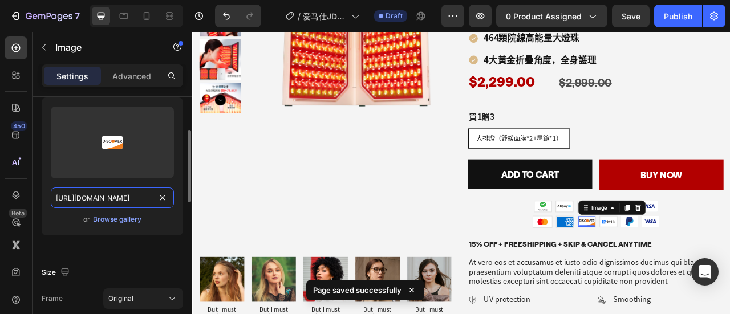
scroll to position [228, 0]
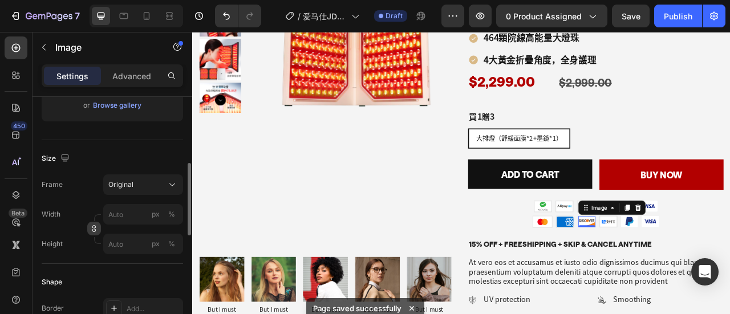
type input "[URL][DOMAIN_NAME]"
click at [95, 229] on icon "button" at bounding box center [94, 229] width 8 height 8
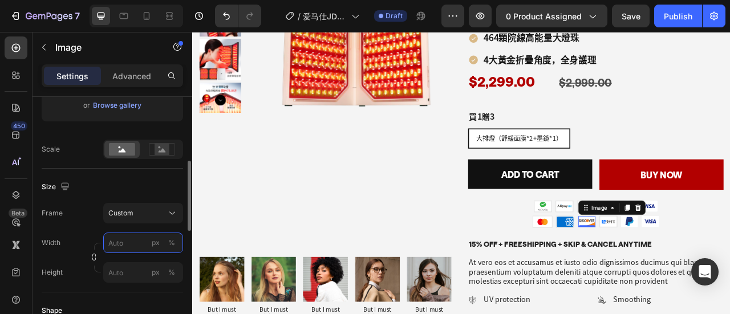
click at [114, 246] on input "px %" at bounding box center [143, 243] width 80 height 21
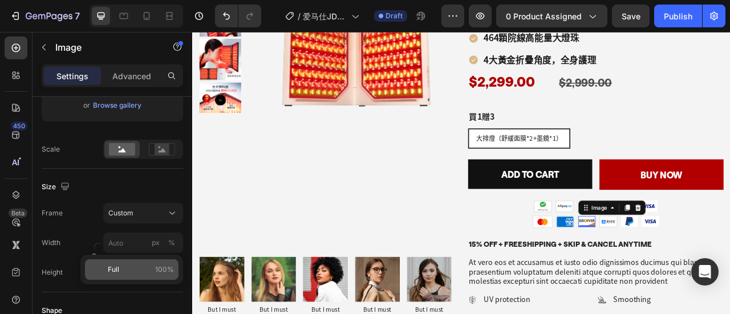
click at [122, 263] on div "Full 100%" at bounding box center [132, 270] width 94 height 21
type input "100"
click at [121, 272] on input "px %" at bounding box center [143, 272] width 80 height 21
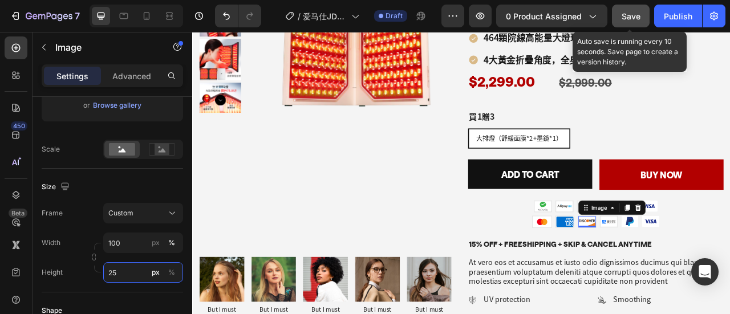
type input "25"
click at [635, 18] on span "Save" at bounding box center [631, 16] width 19 height 10
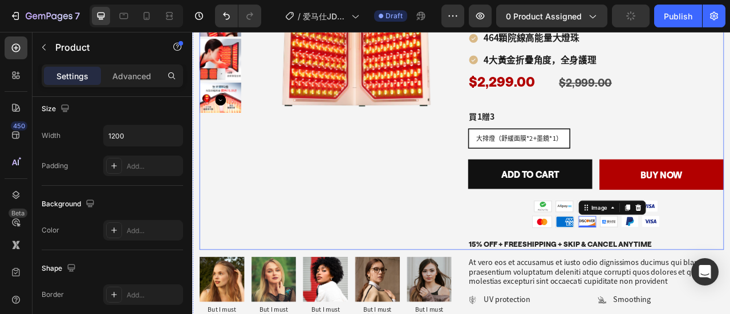
click at [522, 241] on div "Product Images Hot Sale Text Block 【香港團購】Jmoon折疊屏大排燈家用美容儀⁠買1贈3 Product Title 雙屏…" at bounding box center [535, 91] width 668 height 437
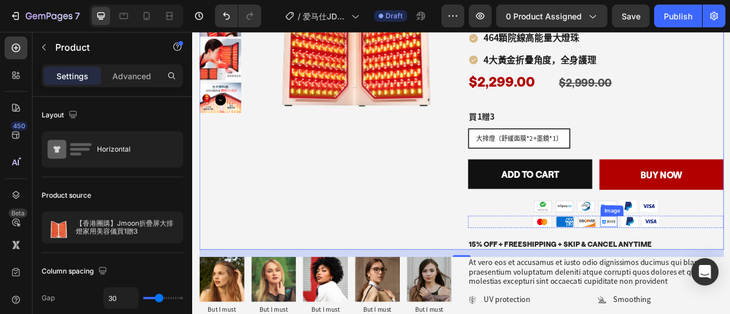
click at [722, 267] on img at bounding box center [723, 273] width 22 height 14
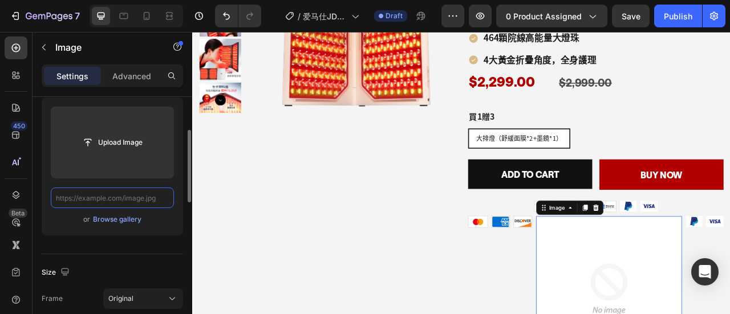
click at [99, 197] on input "text" at bounding box center [112, 198] width 123 height 21
paste input "[URL][DOMAIN_NAME]"
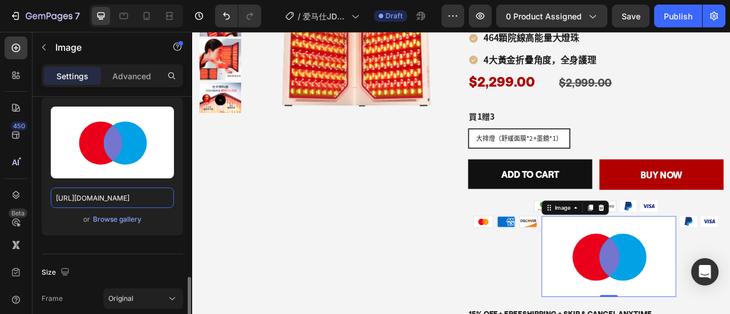
scroll to position [228, 0]
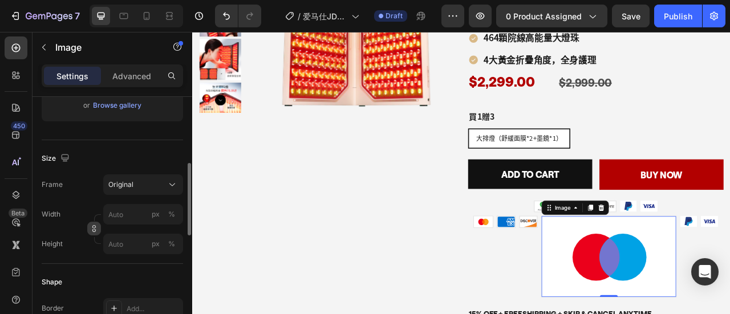
type input "[URL][DOMAIN_NAME]"
click at [97, 223] on button "button" at bounding box center [94, 229] width 14 height 14
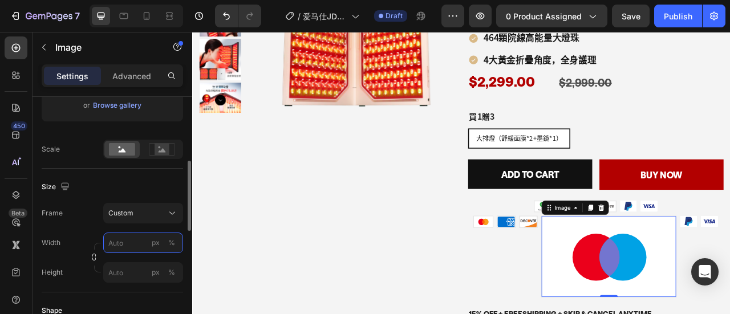
click at [121, 248] on input "px %" at bounding box center [143, 243] width 80 height 21
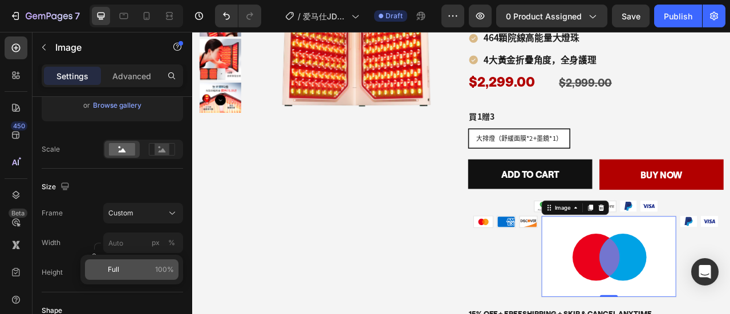
click at [114, 274] on span "Full" at bounding box center [113, 270] width 11 height 10
type input "100"
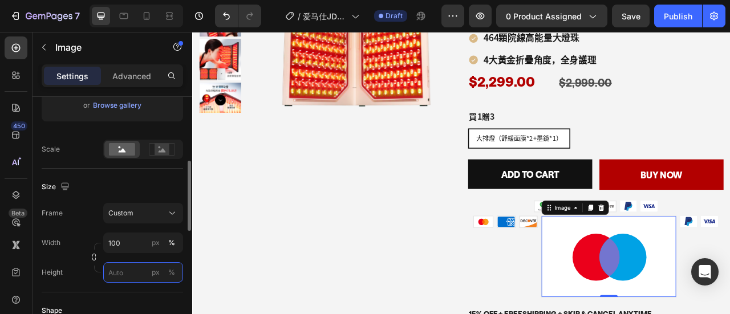
click at [124, 273] on input "px %" at bounding box center [143, 272] width 80 height 21
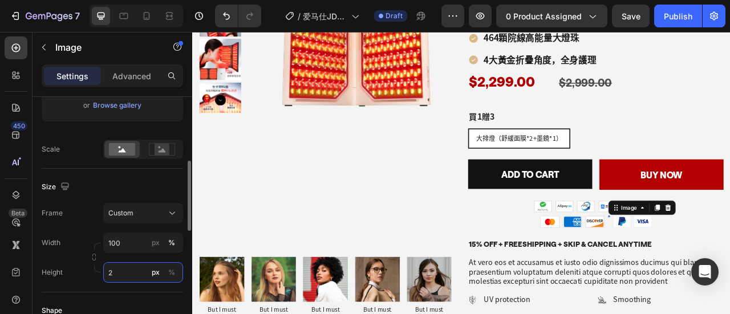
type input "25"
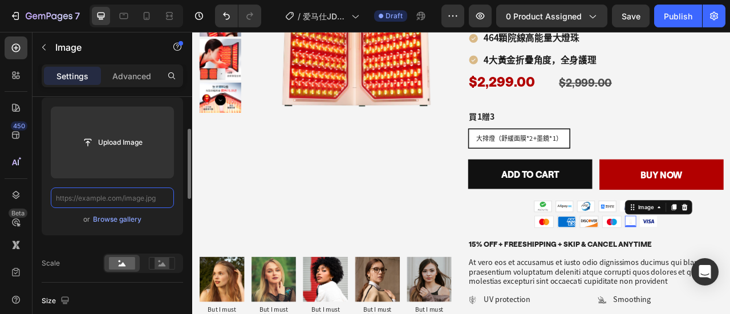
click at [112, 204] on input "text" at bounding box center [112, 198] width 123 height 21
paste input "[URL][DOMAIN_NAME]"
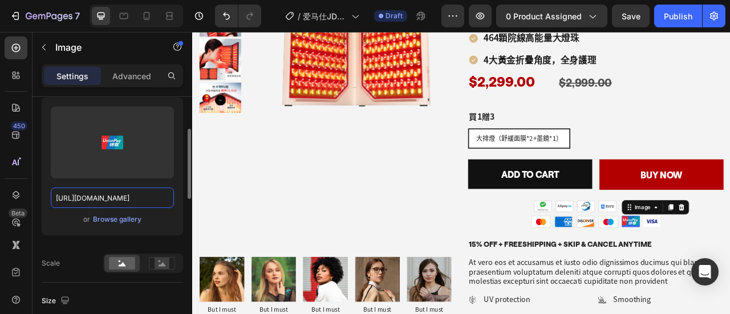
scroll to position [228, 0]
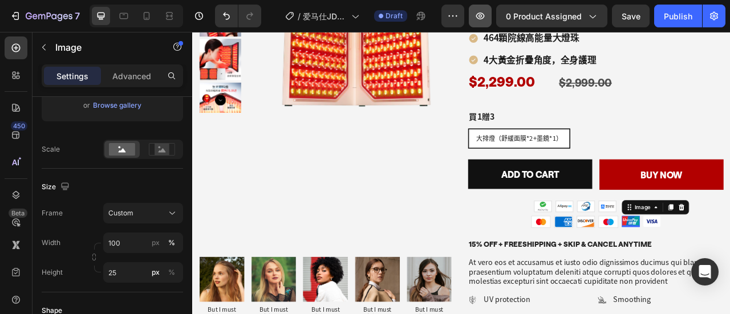
type input "[URL][DOMAIN_NAME]"
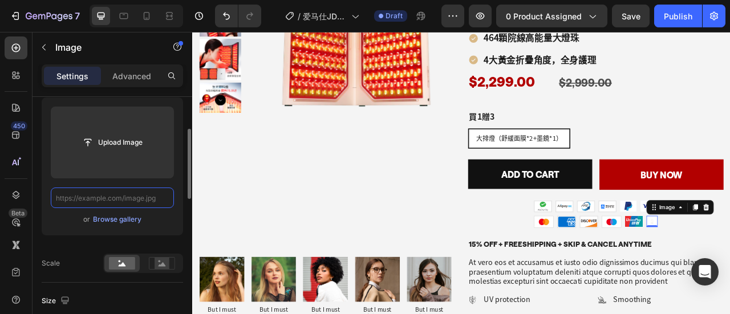
click at [106, 199] on input "text" at bounding box center [112, 198] width 123 height 21
paste input "[URL][DOMAIN_NAME]"
type input "[URL][DOMAIN_NAME]"
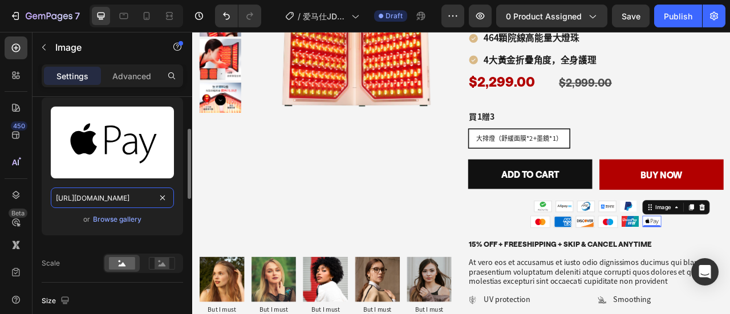
scroll to position [228, 0]
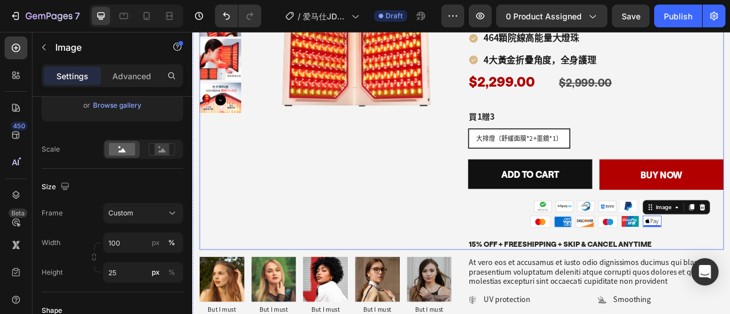
click at [441, 204] on div "Product Images" at bounding box center [363, 91] width 325 height 437
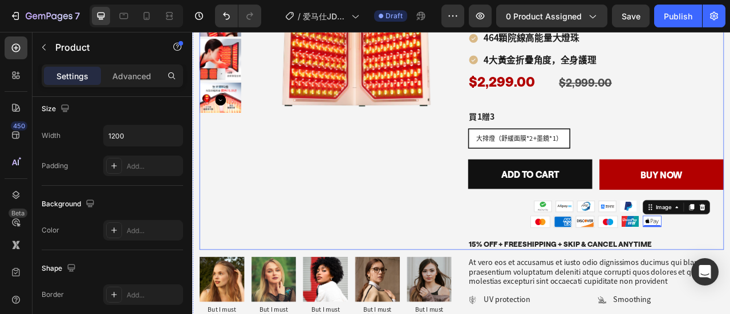
scroll to position [0, 0]
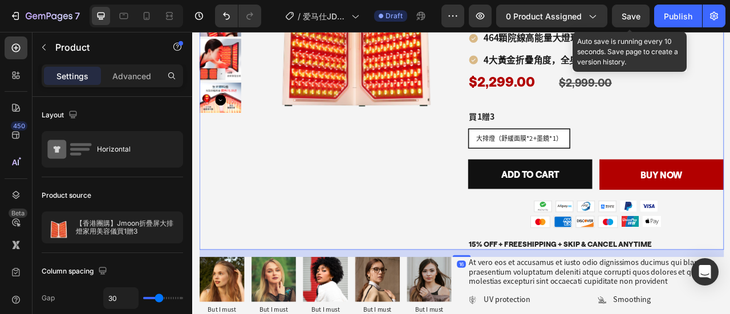
click at [637, 14] on span "Save" at bounding box center [631, 16] width 19 height 10
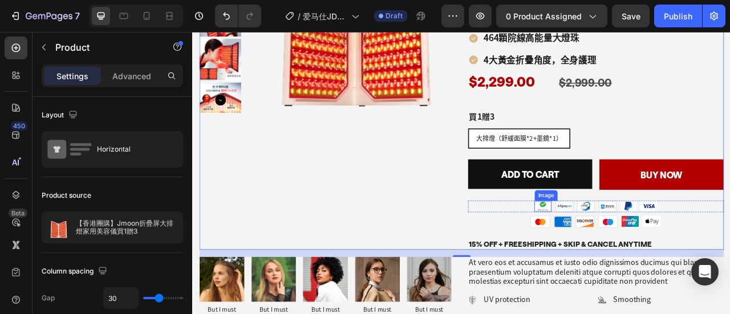
click at [634, 255] on div "Image" at bounding box center [638, 254] width 23 height 15
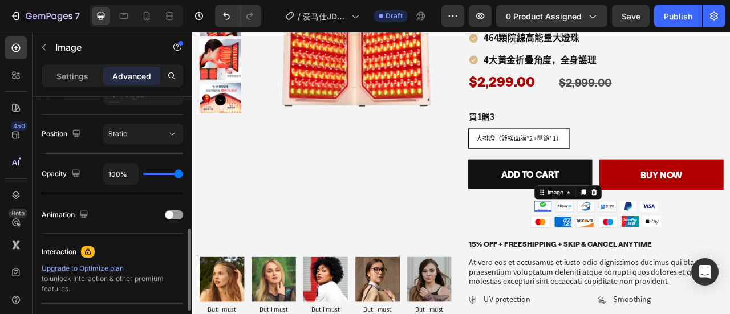
scroll to position [228, 0]
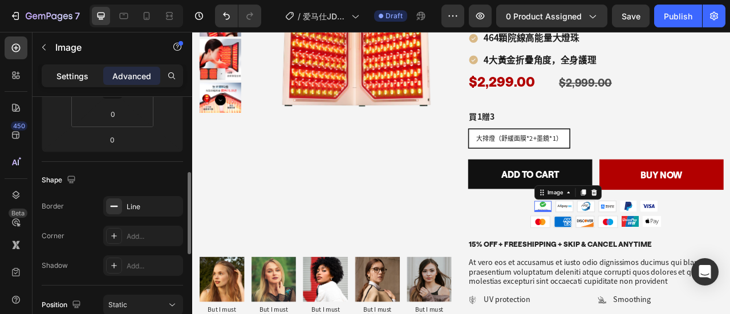
click at [80, 75] on p "Settings" at bounding box center [72, 76] width 32 height 12
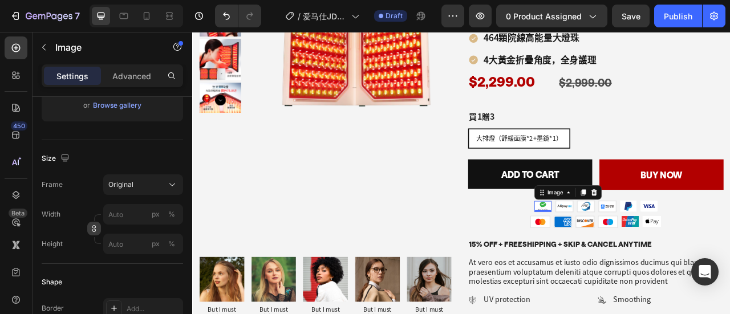
click at [90, 229] on icon "button" at bounding box center [94, 229] width 8 height 8
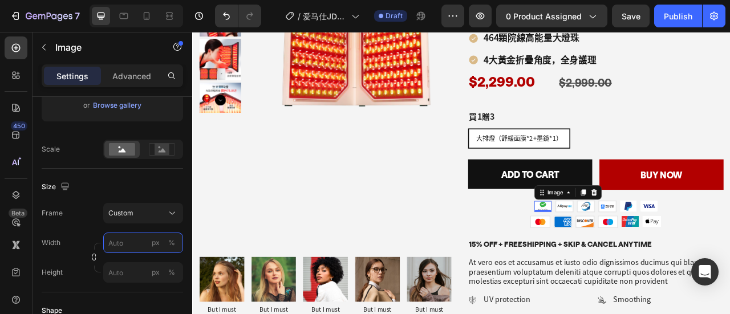
click at [126, 238] on input "px %" at bounding box center [143, 243] width 80 height 21
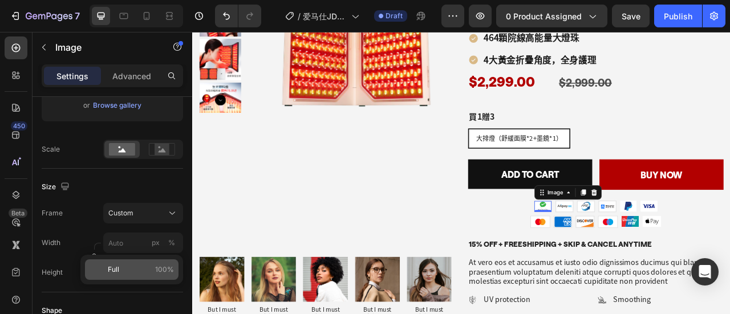
click at [129, 265] on p "Full 100%" at bounding box center [141, 270] width 66 height 10
type input "100"
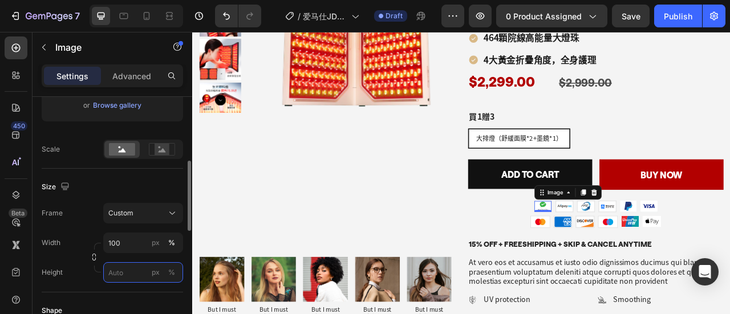
click at [137, 269] on input "px %" at bounding box center [143, 272] width 80 height 21
type input "25"
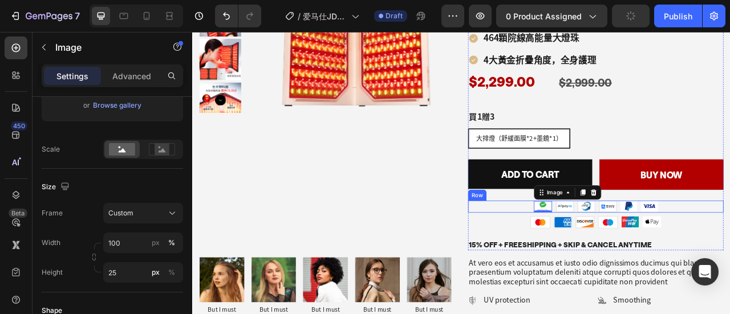
click at [576, 251] on div "Image 0 Image Image Image Image Image Row" at bounding box center [705, 254] width 325 height 15
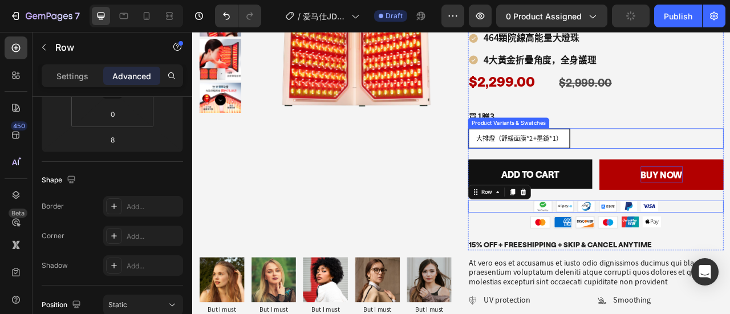
scroll to position [0, 0]
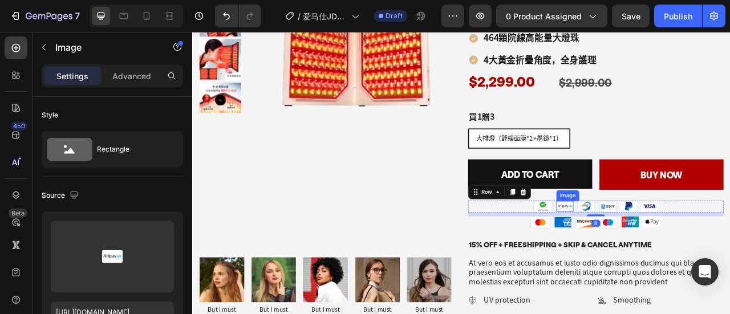
click at [658, 248] on img at bounding box center [667, 254] width 22 height 14
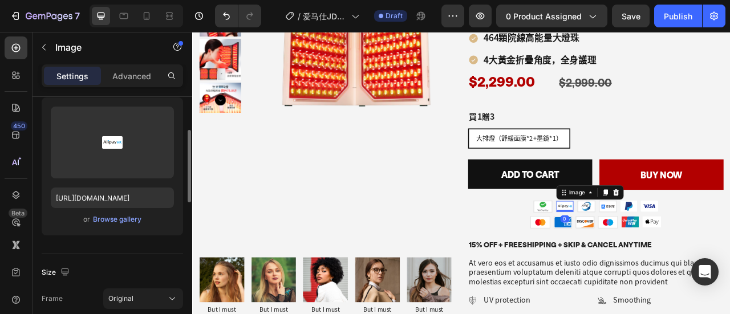
scroll to position [285, 0]
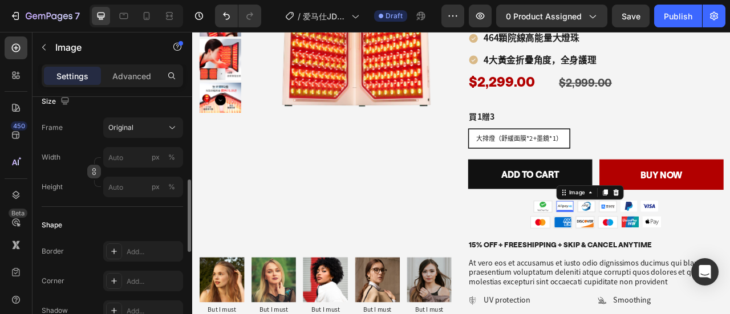
click at [95, 172] on icon "button" at bounding box center [94, 171] width 1 height 3
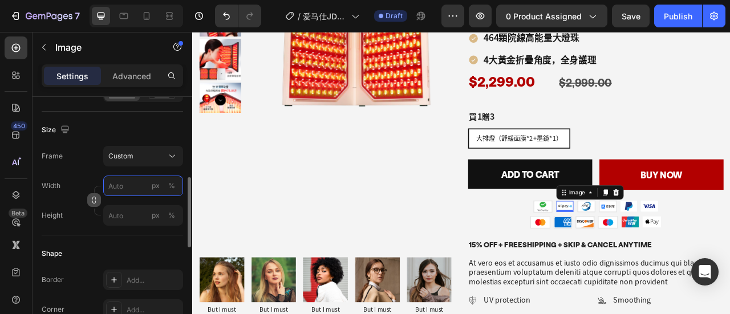
click at [122, 183] on input "px %" at bounding box center [143, 186] width 80 height 21
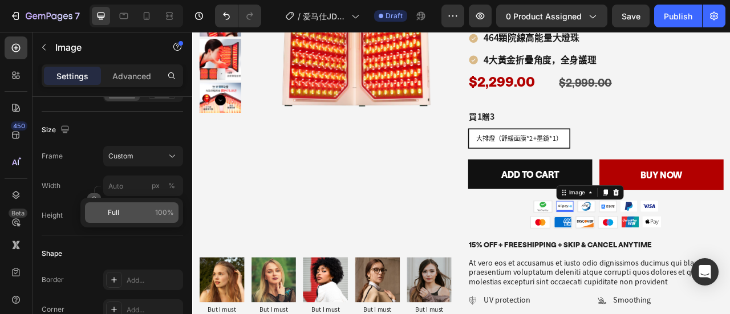
click at [122, 209] on p "Full 100%" at bounding box center [141, 213] width 66 height 10
type input "100"
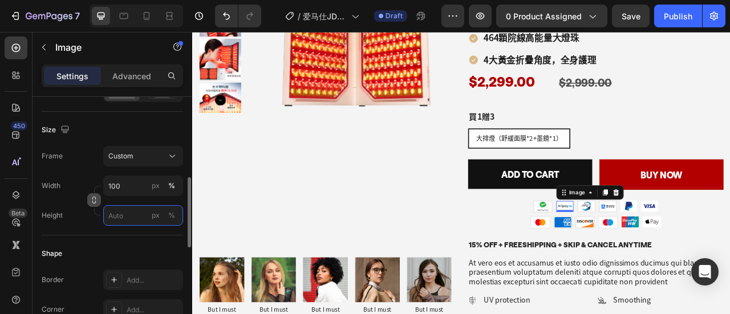
click at [124, 217] on input "px %" at bounding box center [143, 215] width 80 height 21
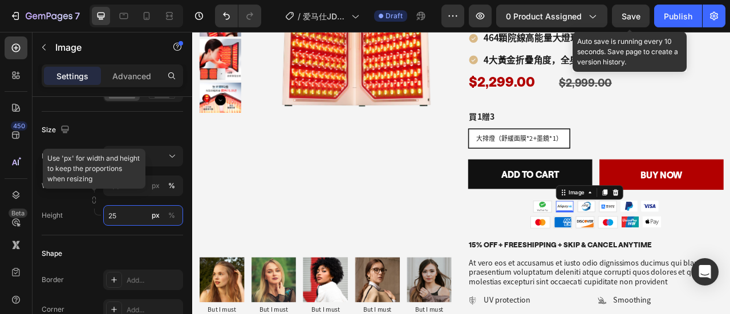
type input "25"
click at [635, 14] on span "Save" at bounding box center [631, 16] width 19 height 10
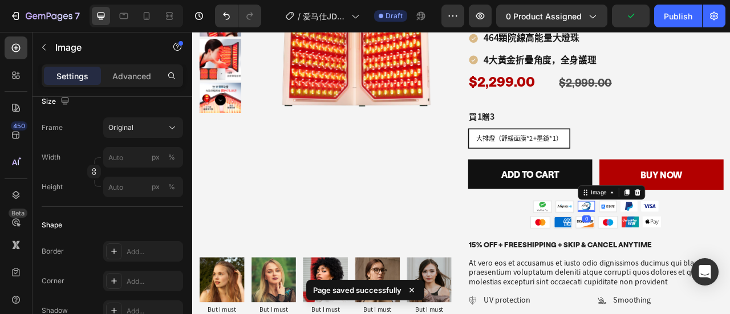
click at [687, 252] on img at bounding box center [694, 254] width 22 height 14
click at [89, 169] on button "button" at bounding box center [94, 172] width 14 height 14
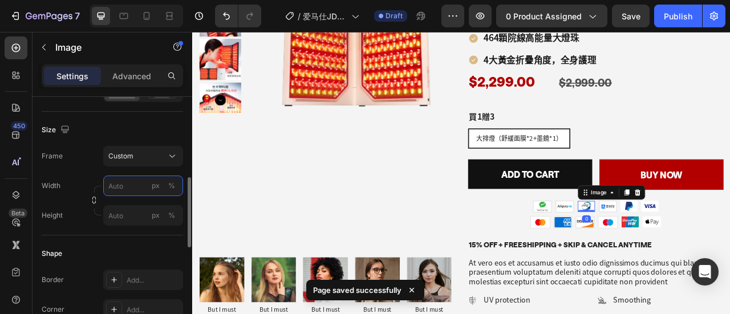
click at [124, 189] on input "px %" at bounding box center [143, 186] width 80 height 21
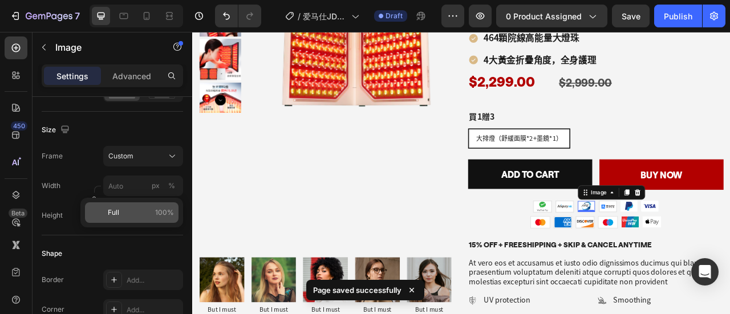
click at [124, 213] on p "Full 100%" at bounding box center [141, 213] width 66 height 10
type input "100"
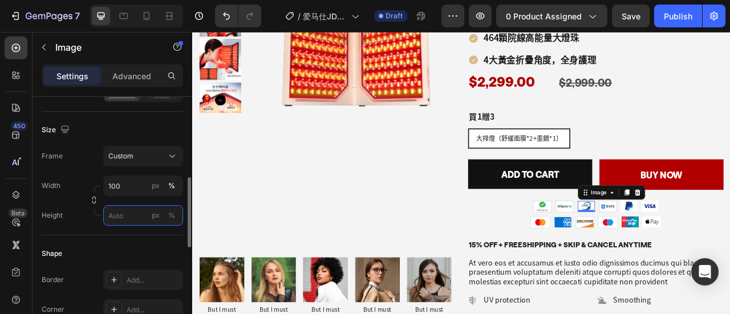
click at [126, 215] on input "px %" at bounding box center [143, 215] width 80 height 21
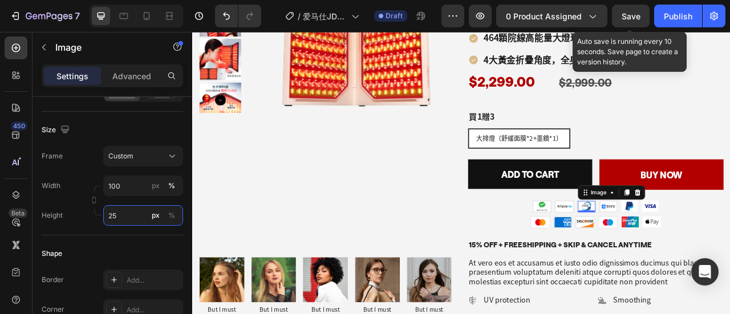
type input "25"
click at [632, 20] on span "Save" at bounding box center [631, 16] width 19 height 10
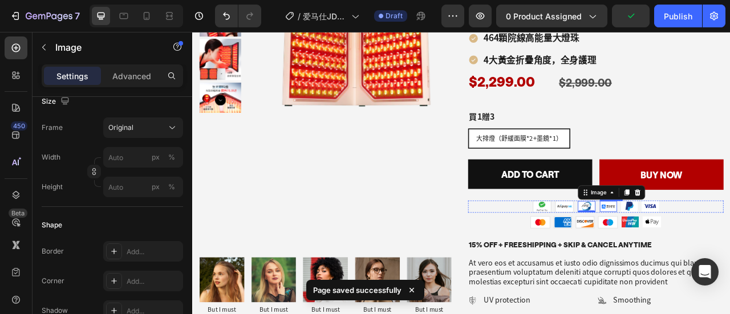
click at [711, 248] on img at bounding box center [722, 254] width 22 height 14
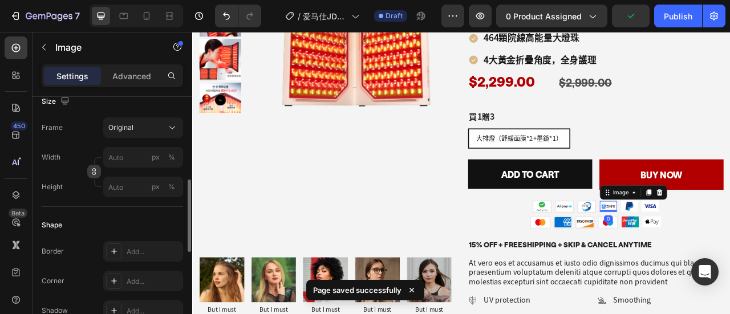
click at [96, 172] on icon "button" at bounding box center [93, 173] width 3 height 3
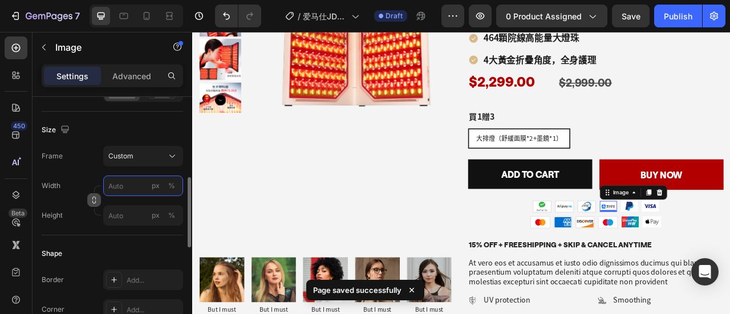
click at [126, 187] on input "px %" at bounding box center [143, 186] width 80 height 21
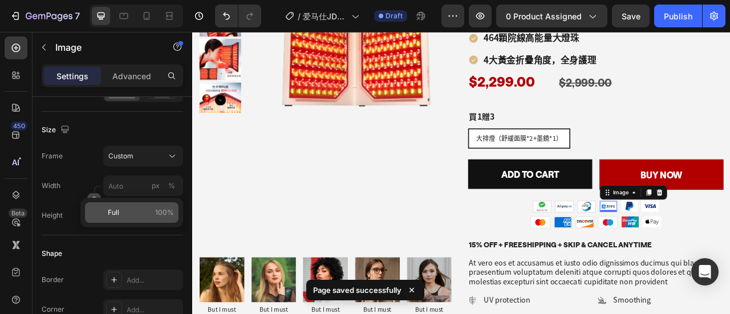
click at [129, 215] on p "Full 100%" at bounding box center [141, 213] width 66 height 10
type input "100"
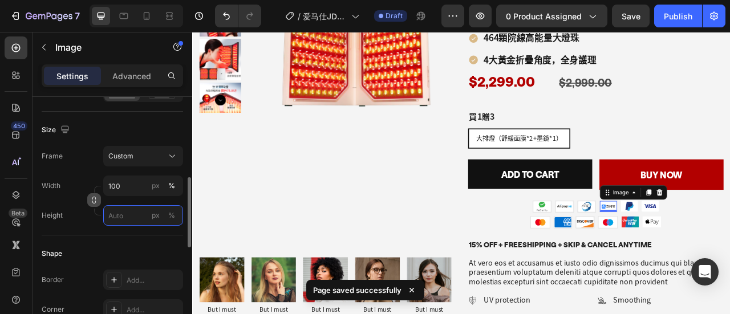
click at [126, 217] on input "px %" at bounding box center [143, 215] width 80 height 21
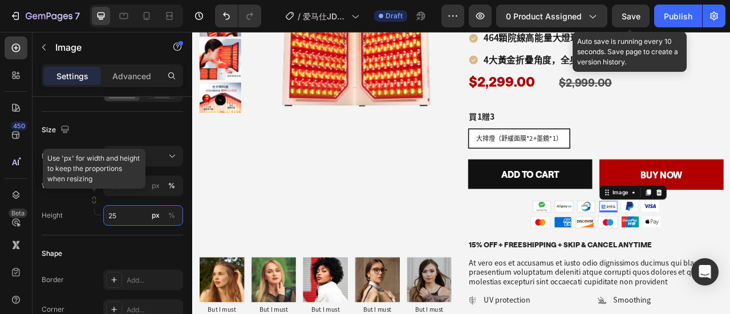
type input "25"
click at [633, 14] on span "Save" at bounding box center [631, 16] width 19 height 10
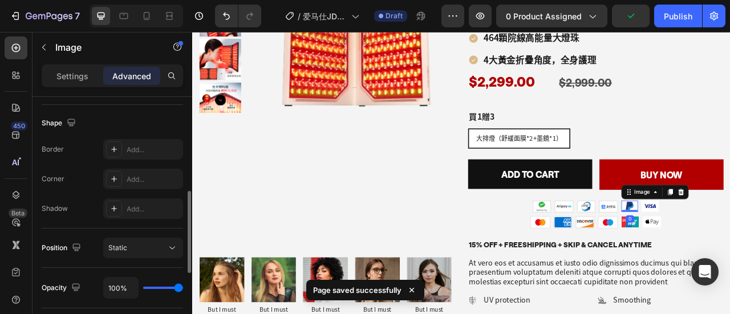
scroll to position [171, 0]
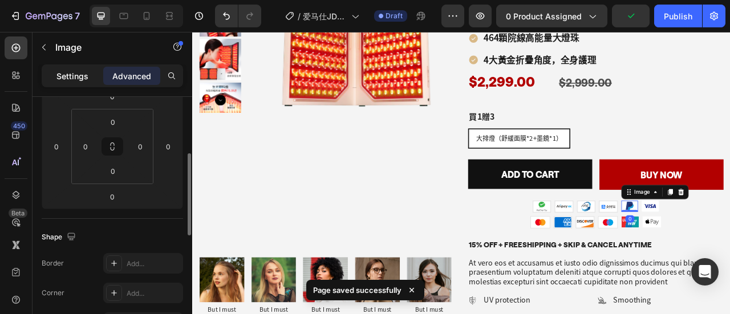
click at [59, 71] on p "Settings" at bounding box center [72, 76] width 32 height 12
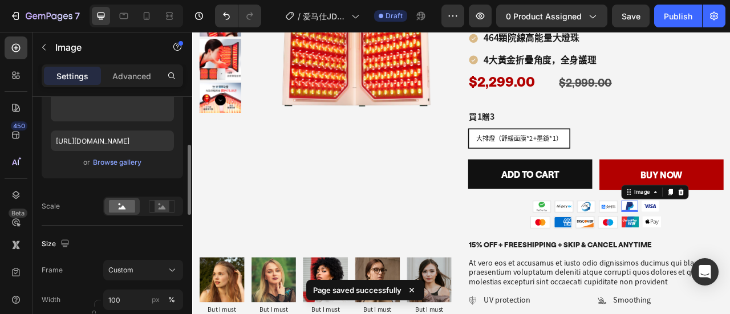
scroll to position [228, 0]
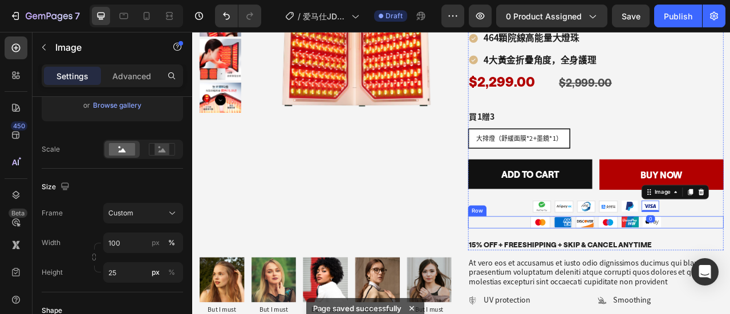
click at [730, 266] on div "Image Image Image Image Image Image Row" at bounding box center [705, 273] width 325 height 15
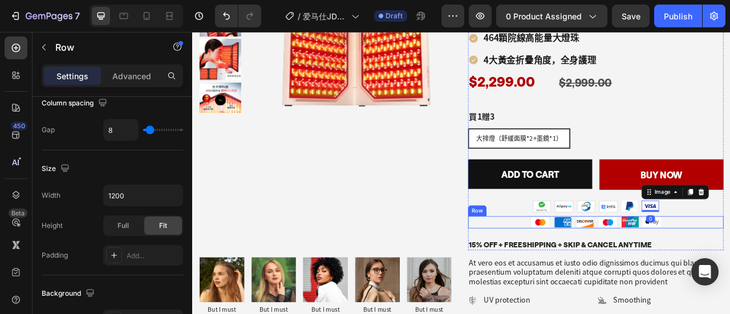
scroll to position [0, 0]
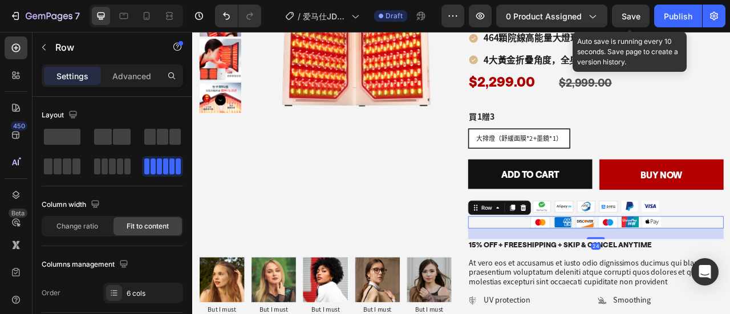
click at [637, 14] on span "Save" at bounding box center [631, 16] width 19 height 10
click at [640, 22] on div "Save" at bounding box center [631, 16] width 19 height 12
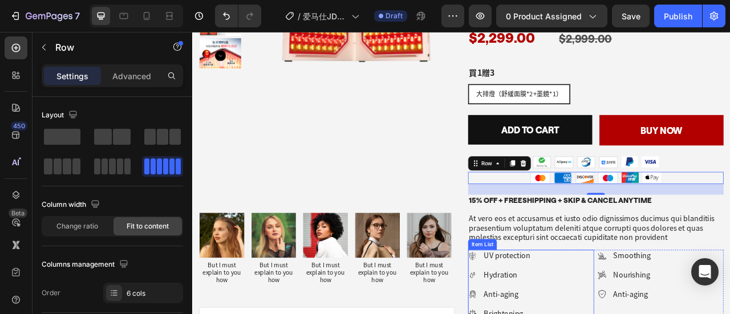
scroll to position [228, 0]
